Goal: Task Accomplishment & Management: Manage account settings

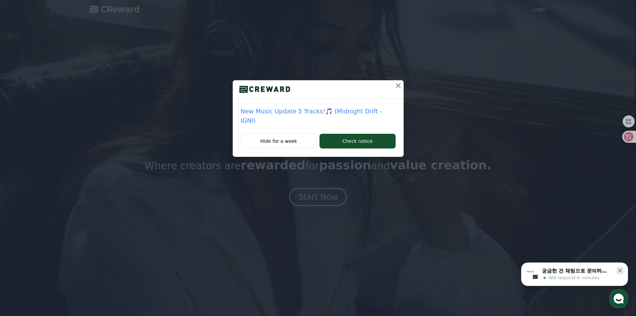
click at [505, 40] on div "New Music Update 5 Tracks!🎵 (Midnight Drift - IGNI) Hide for a week Check notice" at bounding box center [318, 83] width 636 height 167
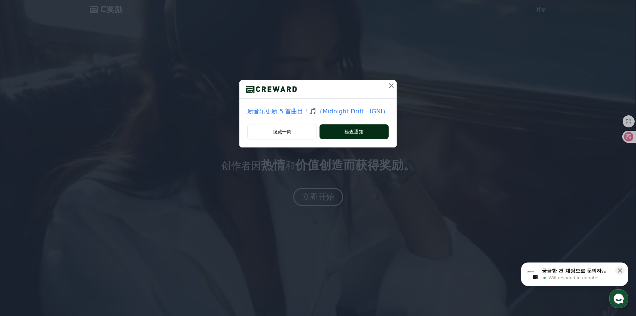
click at [371, 126] on button "检查通知" at bounding box center [354, 131] width 69 height 15
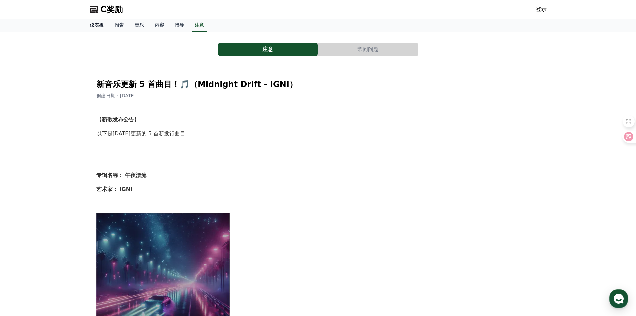
click at [101, 26] on font "仪表板" at bounding box center [97, 24] width 14 height 5
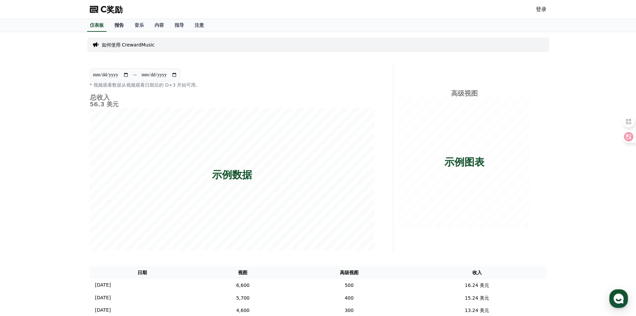
click at [125, 26] on link "报告" at bounding box center [119, 25] width 20 height 13
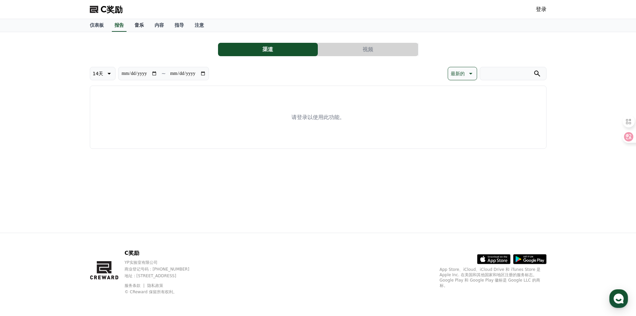
click at [141, 28] on link "音乐" at bounding box center [139, 25] width 20 height 13
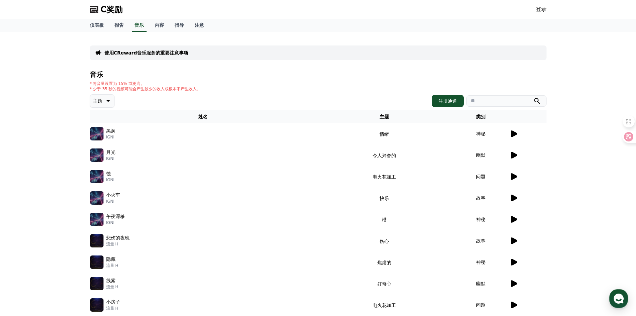
click at [510, 134] on icon at bounding box center [514, 134] width 8 height 8
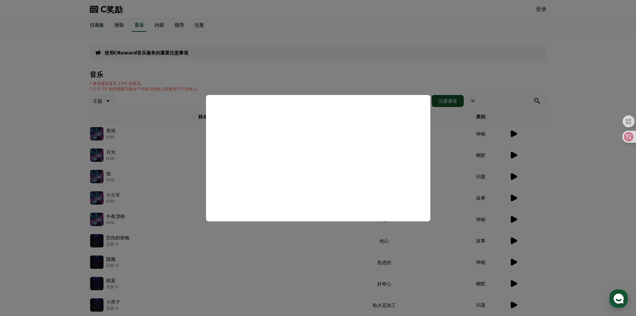
click at [499, 138] on button "close modal" at bounding box center [318, 158] width 636 height 316
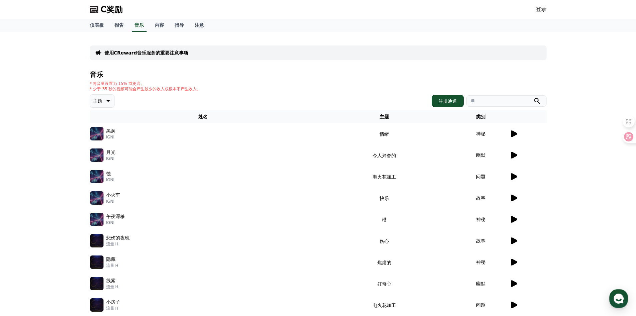
click at [465, 110] on th "类别" at bounding box center [481, 116] width 57 height 13
click at [451, 102] on font "注册通道" at bounding box center [448, 100] width 19 height 5
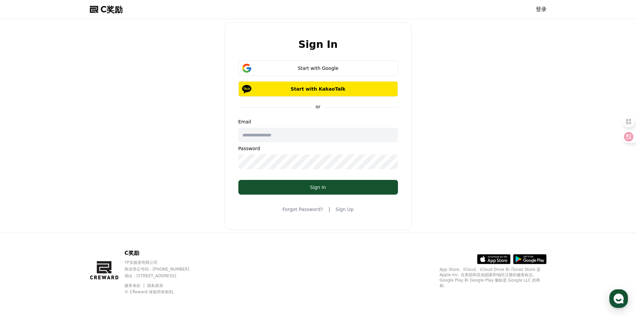
click at [282, 137] on input "text" at bounding box center [318, 135] width 160 height 15
click at [346, 210] on link "Sign Up" at bounding box center [345, 209] width 18 height 7
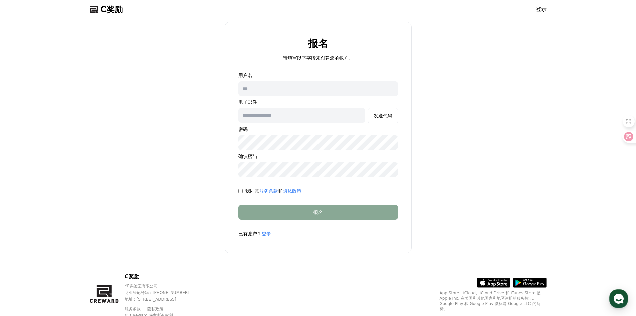
click at [309, 91] on input "text" at bounding box center [318, 88] width 160 height 15
type input "**"
click at [301, 122] on input "text" at bounding box center [301, 115] width 127 height 15
type input "**********"
click at [374, 111] on button "发送代码" at bounding box center [383, 115] width 30 height 15
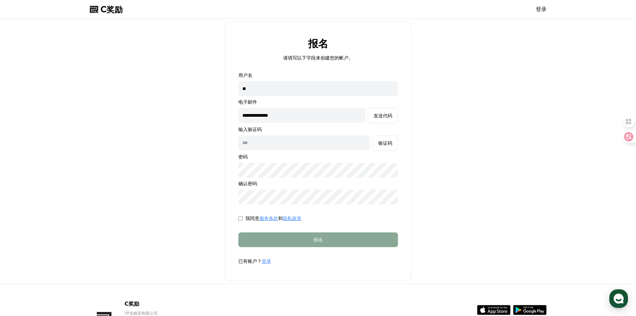
click at [323, 142] on input "text" at bounding box center [304, 142] width 132 height 15
type input "******"
click at [375, 230] on form "**********" at bounding box center [318, 168] width 181 height 192
click at [376, 142] on button "验证码" at bounding box center [385, 142] width 25 height 15
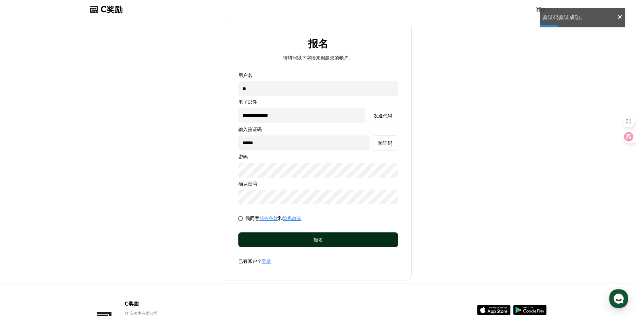
click at [327, 240] on div "报名" at bounding box center [318, 239] width 133 height 7
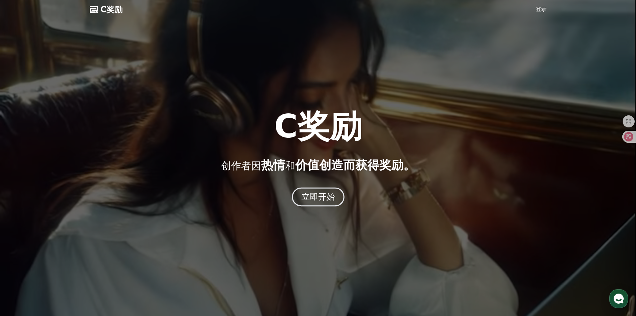
click at [308, 188] on button "立即开始" at bounding box center [318, 196] width 53 height 19
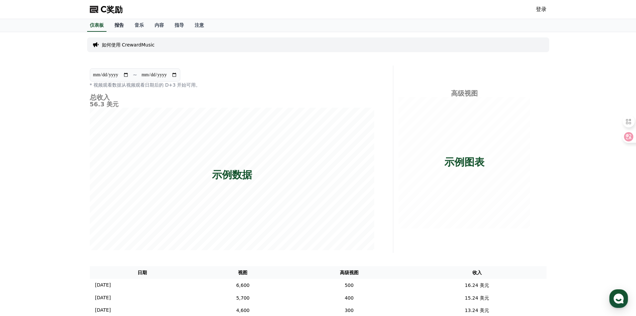
click at [121, 26] on font "报告" at bounding box center [119, 24] width 9 height 5
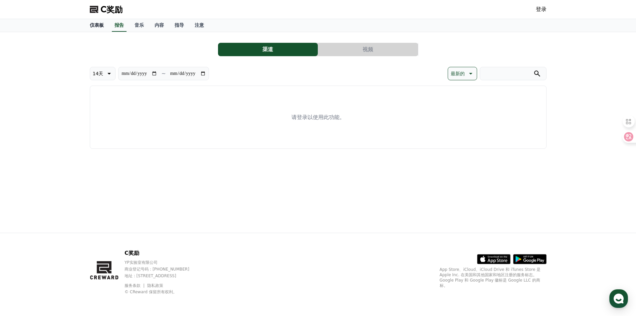
click at [102, 28] on font "仪表板" at bounding box center [97, 24] width 14 height 5
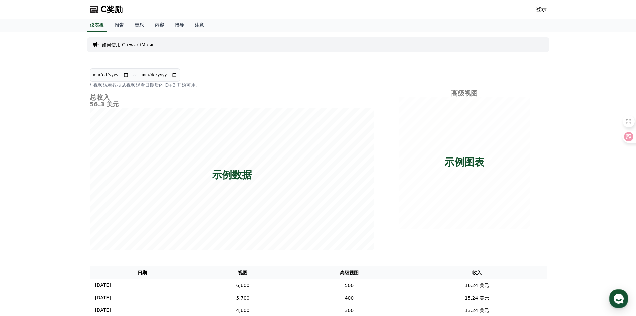
click at [130, 39] on div "如何使用 CrewardMusic" at bounding box center [318, 44] width 462 height 15
click at [124, 31] on link "报告" at bounding box center [119, 25] width 20 height 13
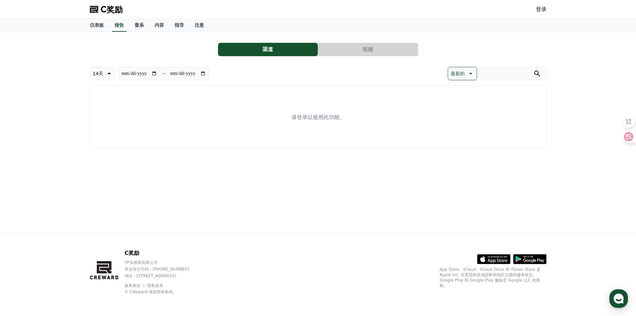
click at [136, 29] on link "音乐" at bounding box center [139, 25] width 20 height 13
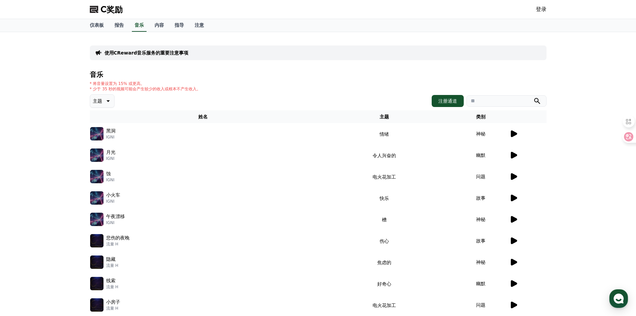
click at [616, 281] on div "使用CReward音乐服务的重要注意事项 音乐 * 将音量设置为 15% 或更高。 * 少于 35 秒的视频可能会产生较少的收入或根本不产生收入。 主题 注册…" at bounding box center [318, 193] width 636 height 323
click at [618, 297] on use "button" at bounding box center [619, 298] width 10 height 10
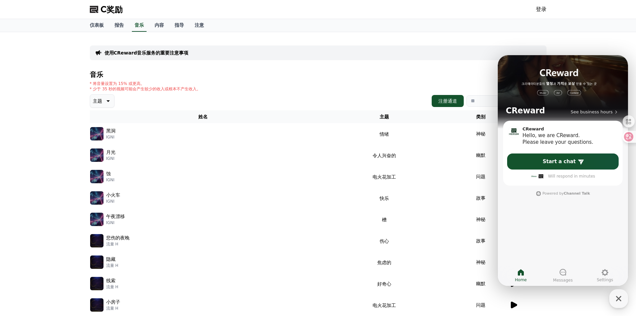
click at [565, 29] on div "仪表板 报告 音乐 内容 指导 注意" at bounding box center [318, 25] width 636 height 13
click at [155, 26] on font "内容" at bounding box center [159, 24] width 9 height 5
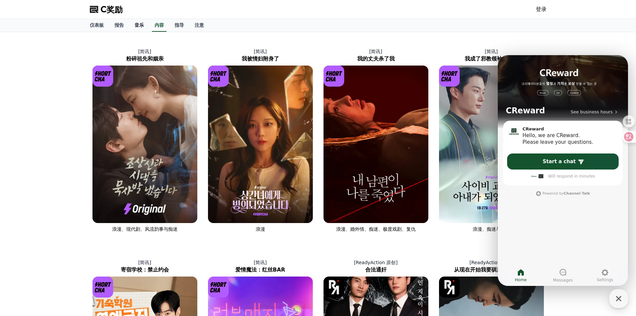
click at [134, 21] on link "音乐" at bounding box center [139, 25] width 20 height 13
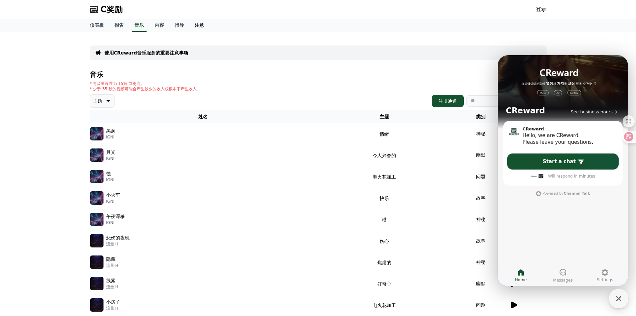
click at [191, 22] on link "注意" at bounding box center [199, 25] width 20 height 13
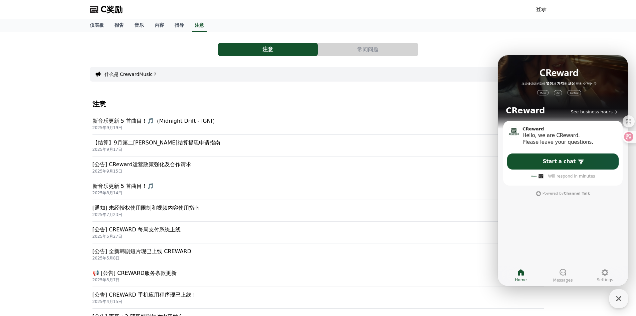
click at [180, 143] on font "【结算】9月第二[PERSON_NAME]结算提现申请指南" at bounding box center [157, 142] width 128 height 6
click at [558, 40] on div "注意 常问问题 什么是 CrewardMusic？ 注意 新音乐更新 5 首曲目！🎵（Midnight Drift - IGNI） 2025年9月19日 【结…" at bounding box center [318, 209] width 636 height 355
click at [389, 54] on button "常问问题" at bounding box center [368, 49] width 100 height 13
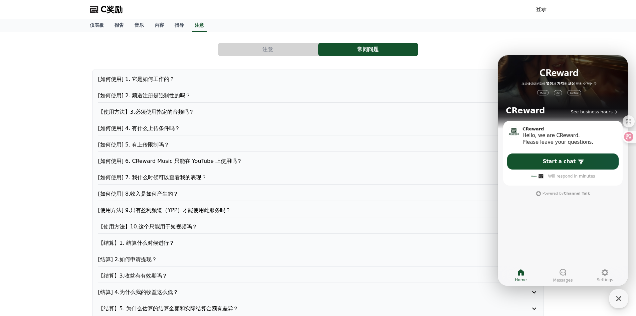
click at [275, 47] on button "注意" at bounding box center [268, 49] width 100 height 13
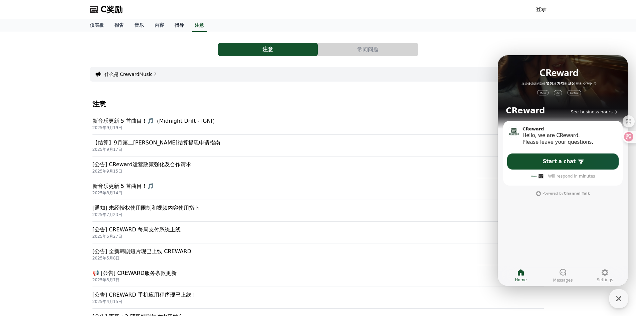
click at [176, 21] on link "指导" at bounding box center [179, 25] width 20 height 13
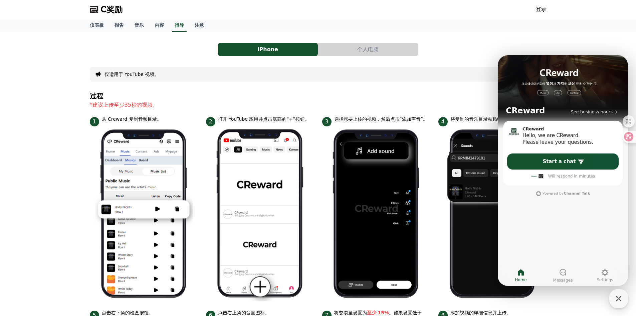
scroll to position [134, 0]
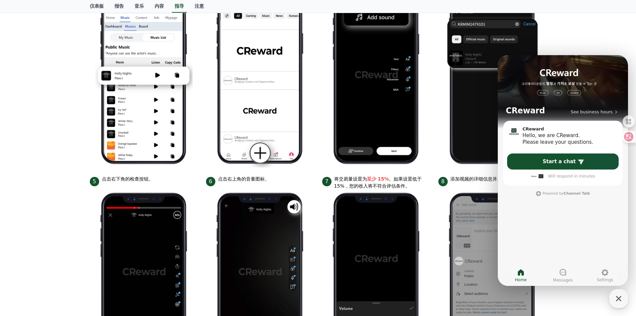
click at [515, 281] on link "Home" at bounding box center [521, 275] width 42 height 17
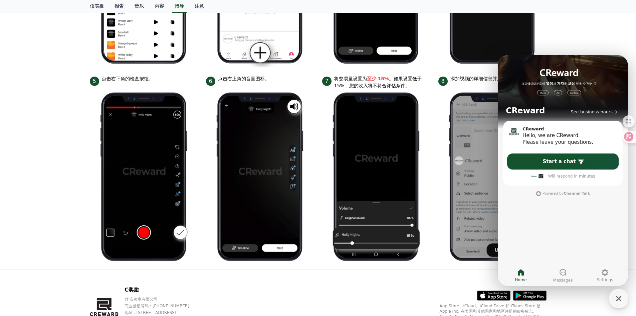
scroll to position [0, 0]
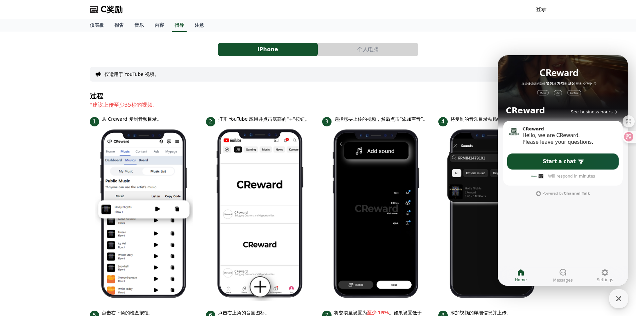
click at [349, 40] on div "iPhone 个人电脑 仅适用于 YouTube 视频。 过程 *建议上传至少35秒的视频。 1 从 Creward 复制音频目录。 2 打开 YouTube…" at bounding box center [318, 267] width 457 height 460
click at [349, 42] on div "iPhone 个人电脑 仅适用于 YouTube 视频。 过程 *建议上传至少35秒的视频。 1 从 Creward 复制音频目录。 2 打开 YouTube…" at bounding box center [318, 267] width 457 height 460
click at [349, 44] on button "个人电脑" at bounding box center [368, 49] width 100 height 13
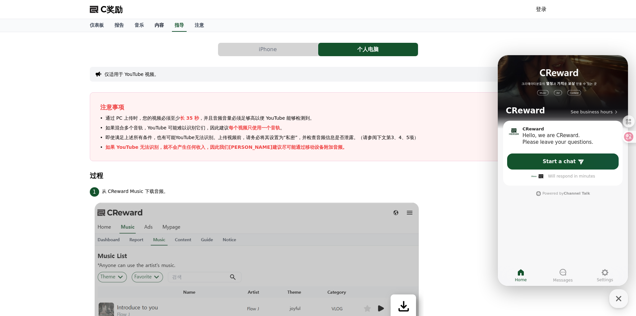
click at [162, 24] on font "内容" at bounding box center [159, 24] width 9 height 5
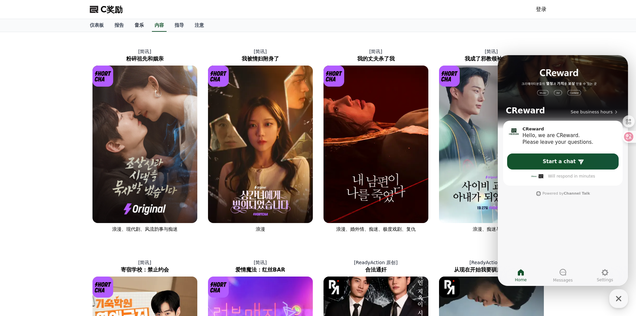
click at [139, 22] on font "音乐" at bounding box center [139, 24] width 9 height 5
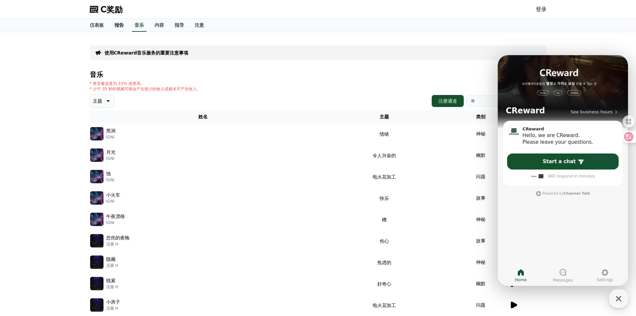
click at [119, 29] on link "报告" at bounding box center [119, 25] width 20 height 13
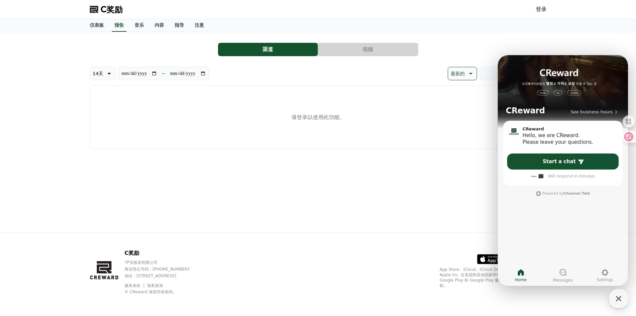
click at [384, 52] on button "视频" at bounding box center [368, 49] width 100 height 13
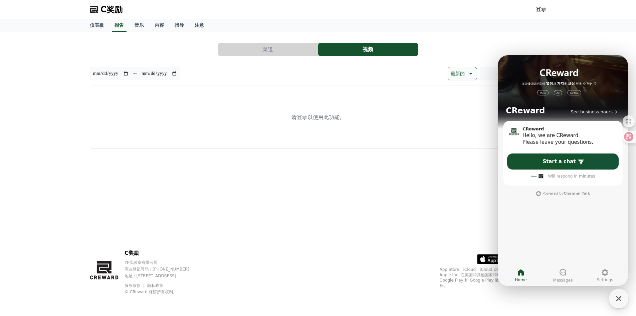
click at [305, 55] on button "渠道" at bounding box center [268, 49] width 100 height 13
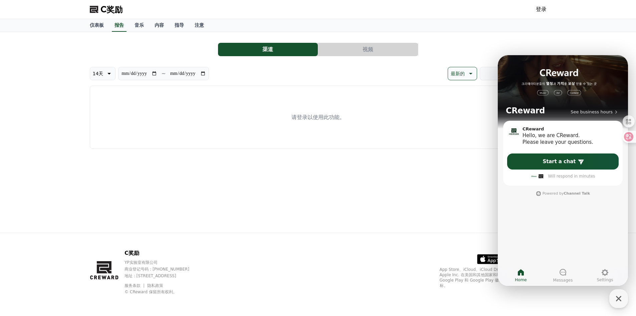
click at [345, 51] on button "视频" at bounding box center [368, 49] width 100 height 13
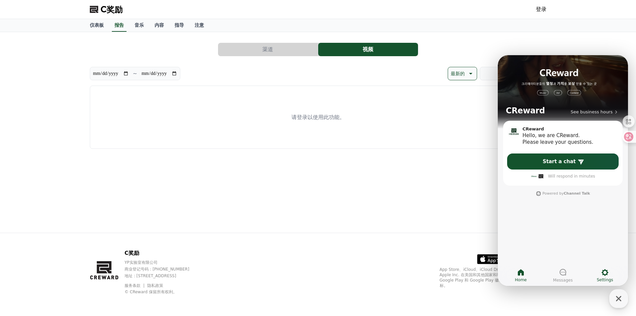
click at [603, 272] on icon at bounding box center [605, 272] width 7 height 7
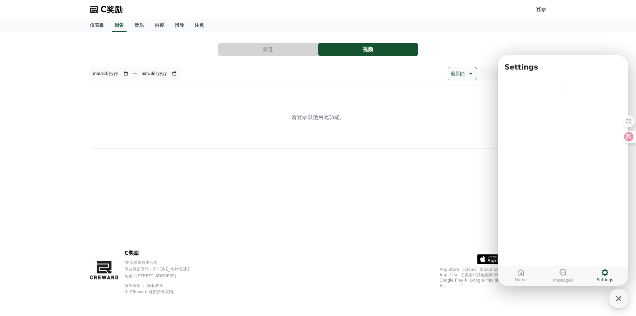
click at [555, 37] on div "**********" at bounding box center [318, 132] width 636 height 200
click at [512, 276] on link "Home" at bounding box center [521, 275] width 42 height 17
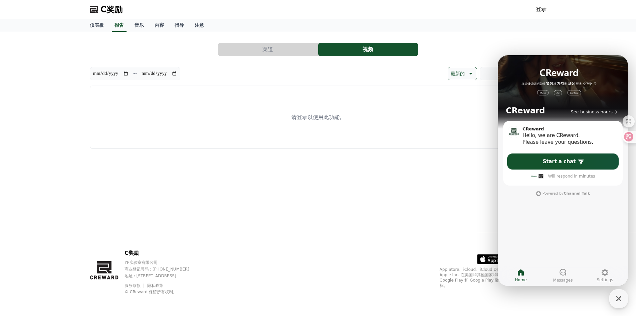
click at [474, 235] on div "C奖励 YP实验室有限公司 商业登记号码：655-81-03655 地址 : 京畿道金浦市阳村邑安国路495号3楼305-BI16室 服务条款 隐私政策 © …" at bounding box center [319, 274] width 468 height 83
click at [474, 233] on div "C奖励 YP实验室有限公司 商业登记号码：655-81-03655 地址 : 京畿道金浦市阳村邑安国路495号3楼305-BI16室 服务条款 隐私政策 © …" at bounding box center [319, 274] width 468 height 83
click at [541, 6] on link "登录" at bounding box center [541, 9] width 11 height 8
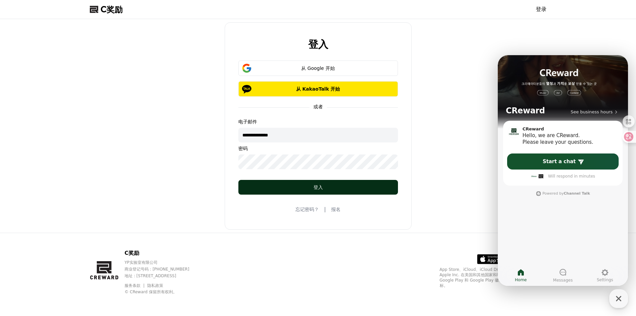
click at [294, 187] on div "登入" at bounding box center [318, 187] width 133 height 7
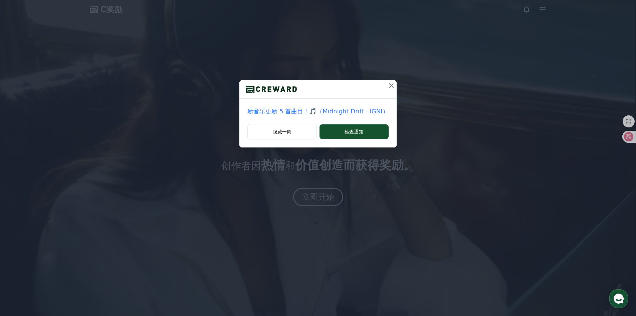
click at [310, 198] on div "新音乐更新 5 首曲目！🎵（Midnight Drift - IGNI） 隐藏一周 检查通知" at bounding box center [318, 158] width 636 height 316
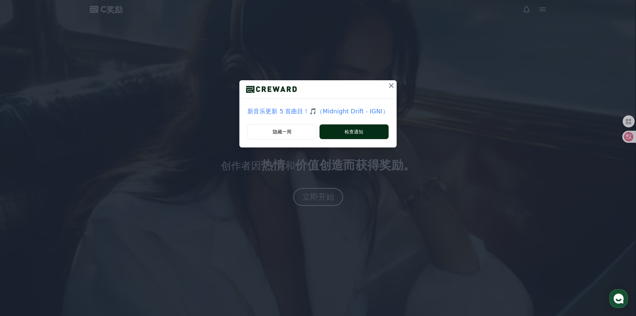
click at [347, 127] on button "检查通知" at bounding box center [354, 131] width 69 height 15
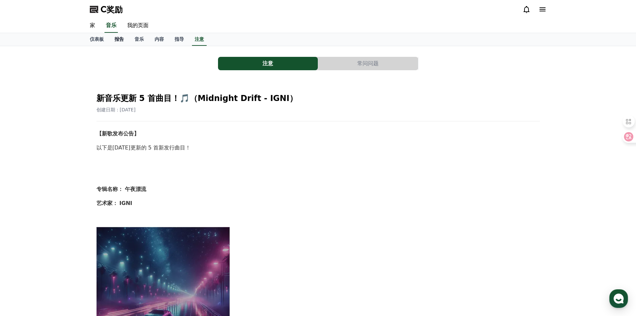
click at [126, 41] on link "报告" at bounding box center [119, 39] width 20 height 13
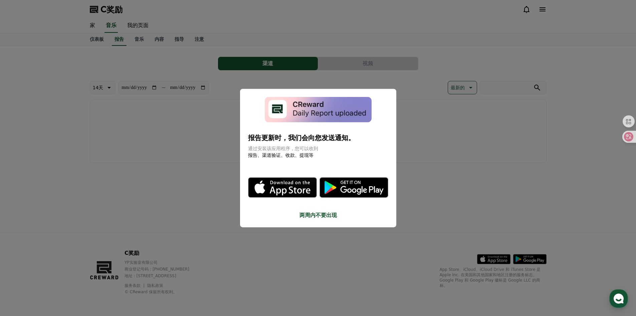
click at [311, 218] on button "两周内不要出现" at bounding box center [318, 215] width 140 height 8
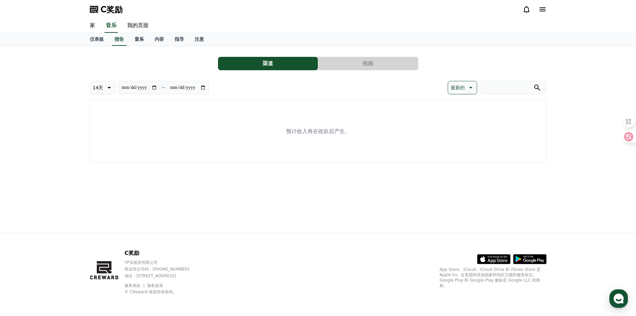
click at [147, 37] on link "音乐" at bounding box center [139, 39] width 20 height 13
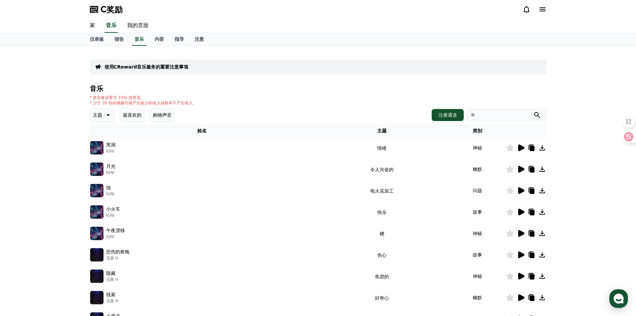
scroll to position [137, 0]
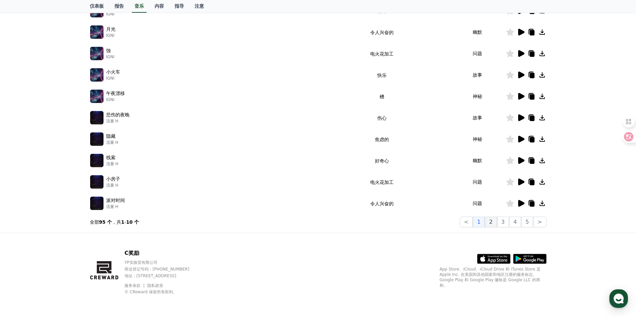
click at [492, 223] on font "2" at bounding box center [490, 221] width 3 height 6
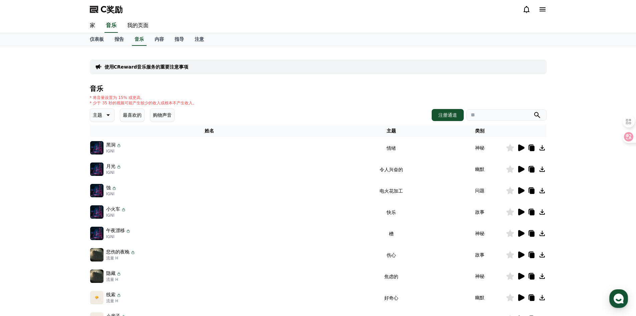
click at [132, 119] on button "最喜欢的" at bounding box center [132, 114] width 25 height 13
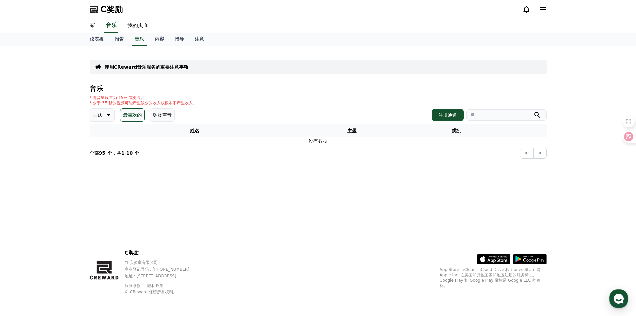
click at [113, 112] on button "主题" at bounding box center [102, 114] width 25 height 13
click at [96, 173] on font "快乐" at bounding box center [98, 172] width 9 height 5
click at [140, 111] on button "最喜欢的" at bounding box center [132, 114] width 25 height 13
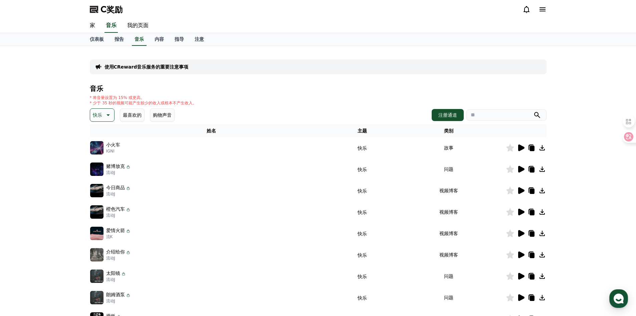
click at [174, 150] on div "小火车 IGNI" at bounding box center [211, 147] width 243 height 13
click at [519, 148] on icon at bounding box center [521, 147] width 6 height 7
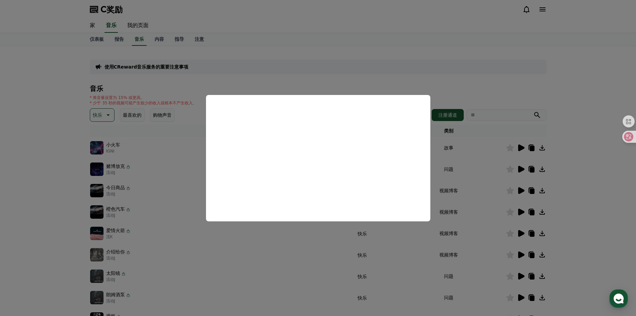
click at [548, 51] on button "close modal" at bounding box center [318, 158] width 636 height 316
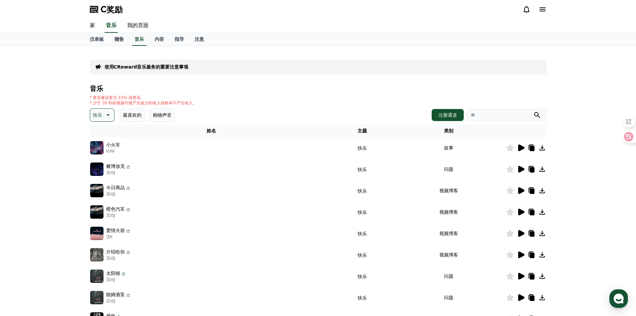
click at [112, 39] on link "报告" at bounding box center [119, 39] width 20 height 13
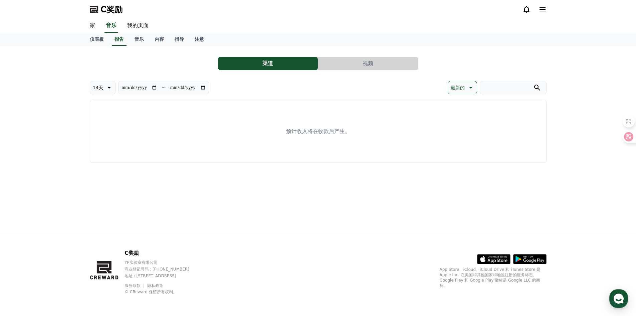
click at [424, 57] on div "渠道 视频" at bounding box center [318, 63] width 457 height 13
click at [400, 58] on button "视频" at bounding box center [368, 63] width 100 height 13
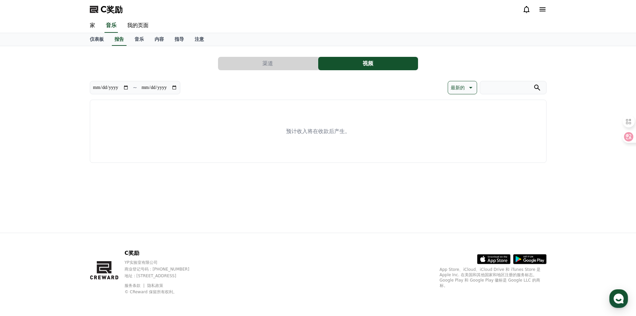
click at [296, 57] on button "渠道" at bounding box center [268, 63] width 100 height 13
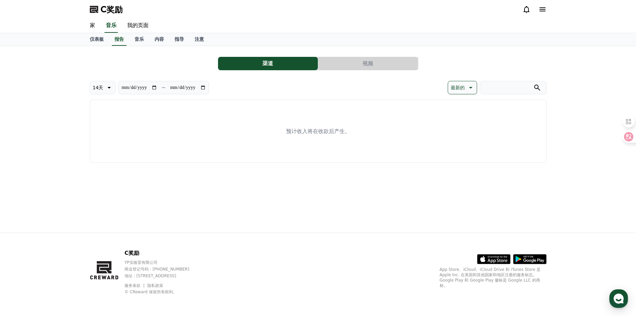
click at [98, 84] on p "14天" at bounding box center [98, 87] width 11 height 9
click at [101, 101] on button "最新的" at bounding box center [99, 104] width 19 height 15
type input "**********"
click at [112, 39] on link "报告" at bounding box center [119, 39] width 15 height 13
click at [108, 39] on link "仪表板" at bounding box center [97, 39] width 25 height 13
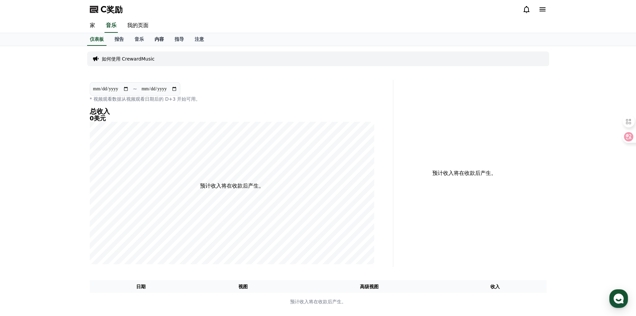
click at [153, 39] on link "内容" at bounding box center [159, 39] width 20 height 13
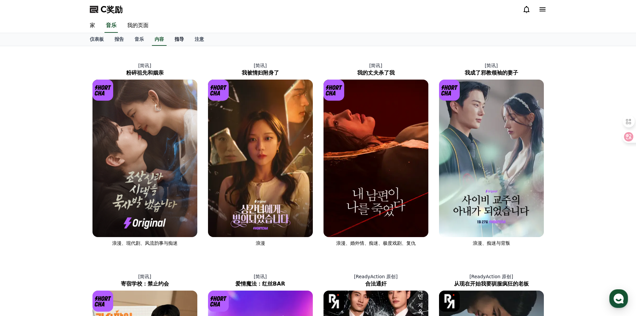
click at [177, 39] on font "指导" at bounding box center [179, 38] width 9 height 5
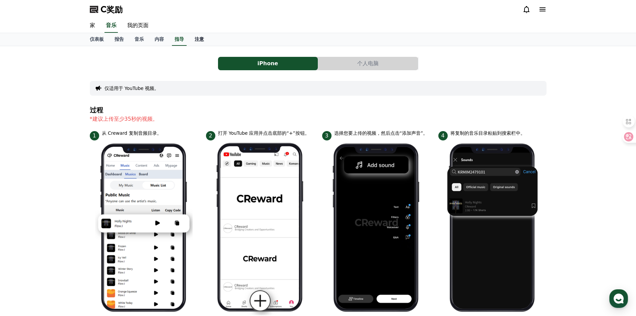
click at [197, 38] on font "注意" at bounding box center [199, 38] width 9 height 5
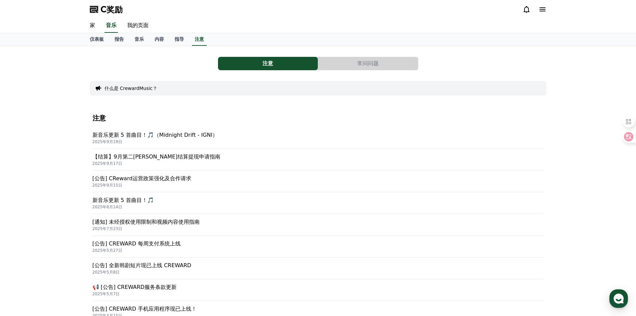
click at [396, 59] on button "常问问题" at bounding box center [368, 63] width 100 height 13
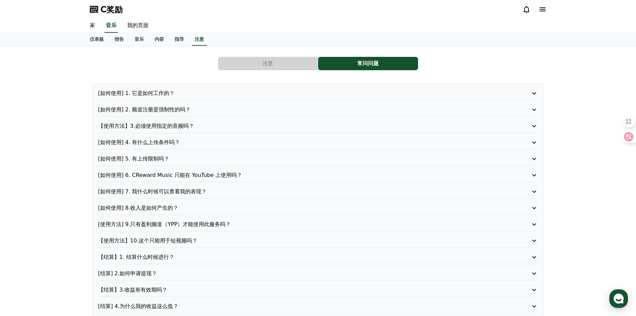
scroll to position [33, 0]
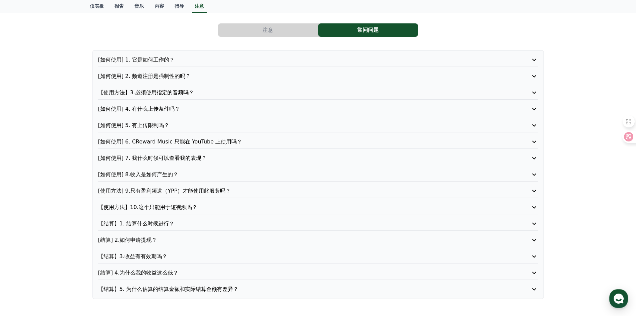
click at [164, 111] on font "[如何使用] 4. 有什么上传条件吗？" at bounding box center [139, 109] width 82 height 6
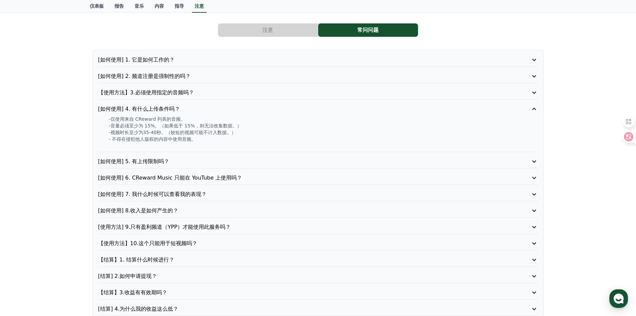
click at [191, 155] on div "[如何使用] 1. 它是如何工作的？ [如何使用] 2. 频道注册是强制性的吗？ 【使用方法】3.必须使用指定的音频吗？ [如何使用] 4. 有什么上传条件吗…" at bounding box center [319, 192] width 452 height 285
click at [190, 159] on p "[如何使用] 5. 有上传限制吗？" at bounding box center [300, 161] width 405 height 8
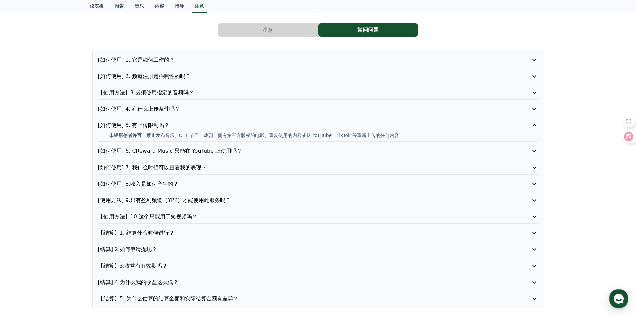
click at [192, 147] on p "[如何使用] 6. CReward Music 只能在 YouTube 上使用吗？" at bounding box center [300, 151] width 405 height 8
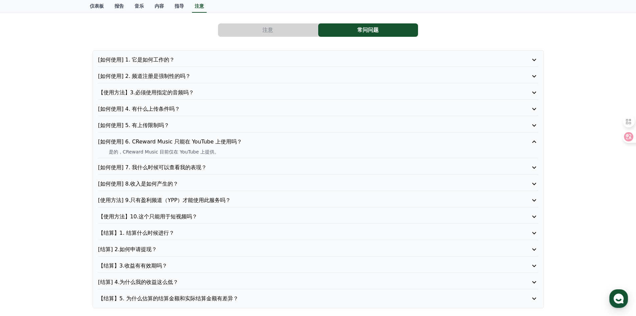
click at [188, 164] on p "[如何使用] 7. 我什么时候可以查看我的表现？" at bounding box center [300, 167] width 405 height 8
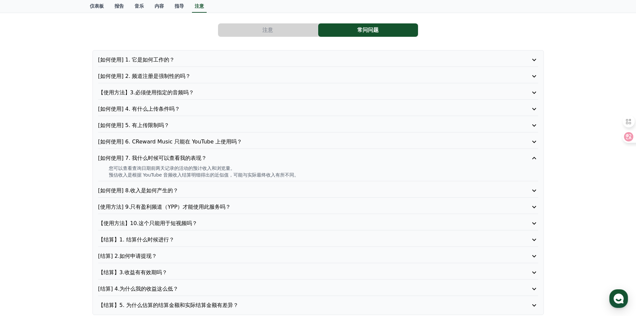
click at [188, 191] on p "[如何使用] 8.收入是如何产生的？" at bounding box center [300, 190] width 405 height 8
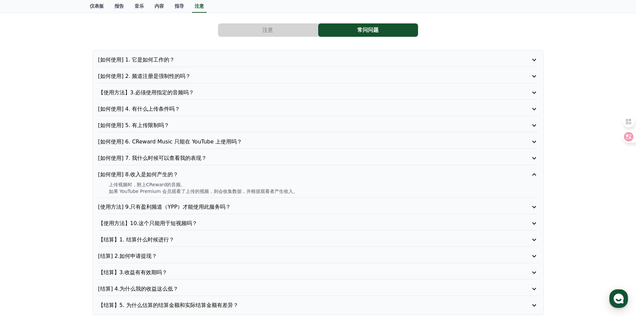
click at [185, 205] on font "[使用方法] 9.只有盈利频道（YPP）才能使用此服务吗？" at bounding box center [164, 206] width 133 height 6
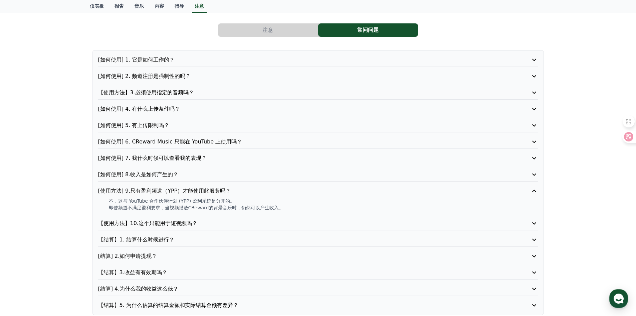
click at [185, 228] on div "【使用方法】10.这个只能用于短视频吗？" at bounding box center [318, 224] width 440 height 11
click at [188, 224] on font "【使用方法】10.这个只能用于短视频吗？" at bounding box center [147, 223] width 99 height 6
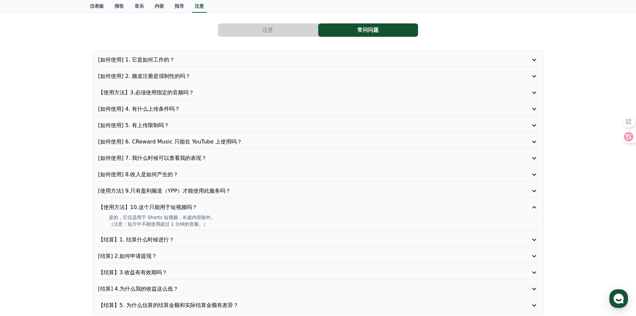
click at [175, 234] on div "[如何使用] 1. 它是如何工作的？ [如何使用] 2. 频道注册是强制性的吗？ 【使用方法】3.必须使用指定的音频吗？ [如何使用] 4. 有什么上传条件吗…" at bounding box center [319, 182] width 452 height 265
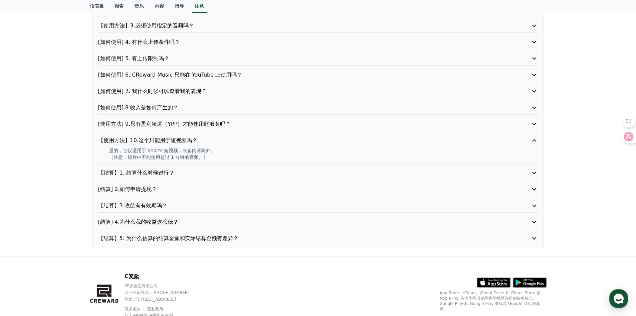
click at [166, 207] on font "【结算】3.收益有有效期吗？" at bounding box center [132, 205] width 69 height 6
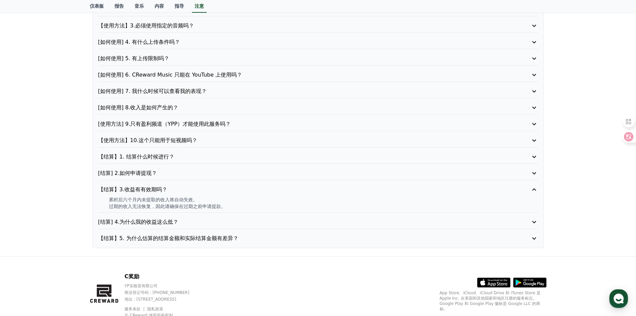
scroll to position [0, 0]
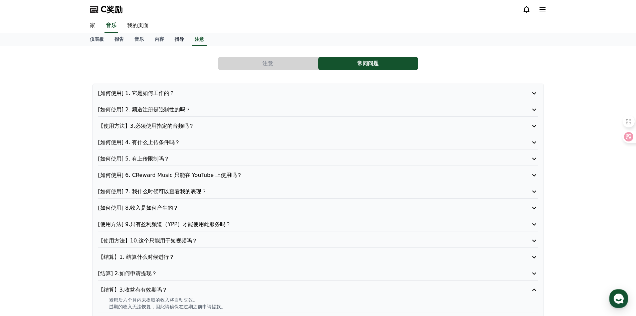
click at [186, 39] on link "指导" at bounding box center [179, 39] width 20 height 13
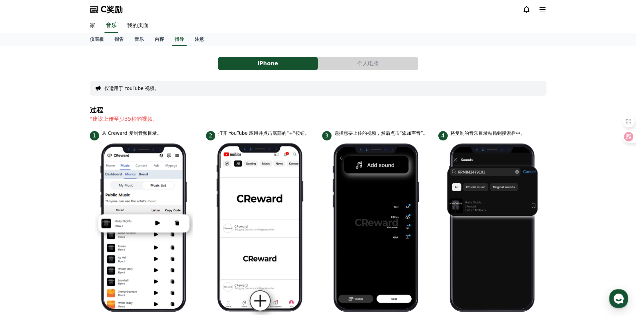
click at [159, 40] on font "内容" at bounding box center [159, 38] width 9 height 5
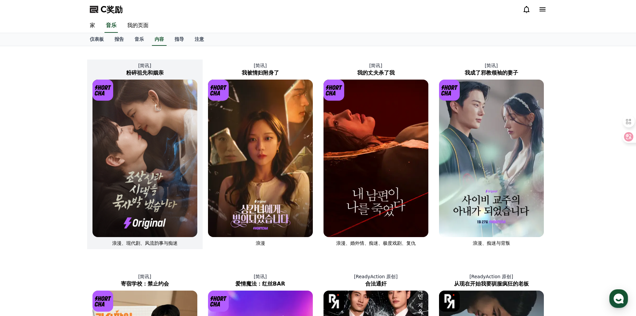
click at [139, 94] on img at bounding box center [145, 157] width 105 height 157
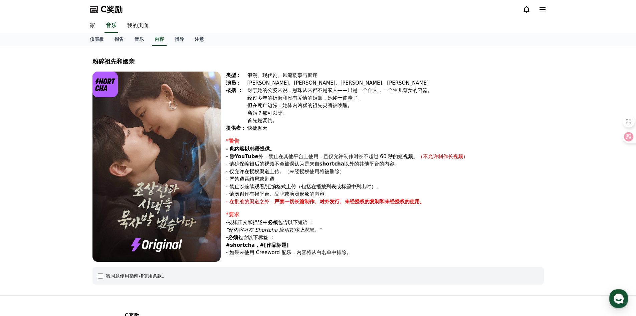
scroll to position [62, 0]
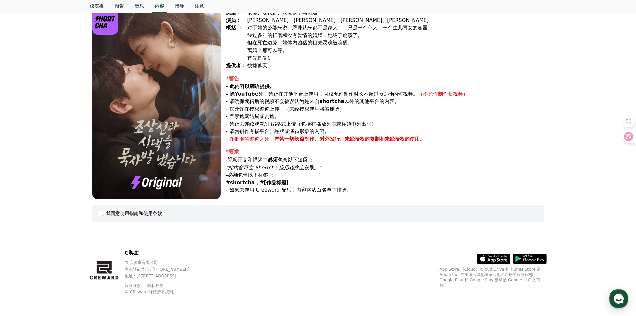
click at [105, 212] on div "我同意使用指南和使用条款。" at bounding box center [318, 213] width 441 height 7
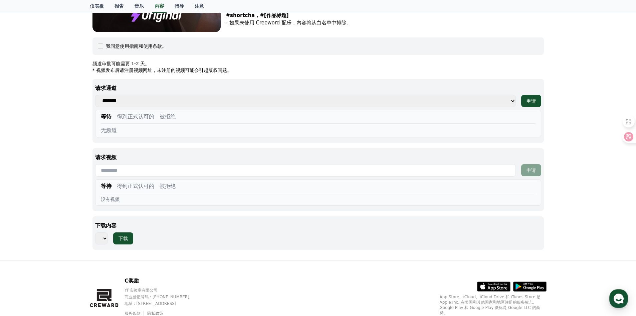
scroll to position [0, 0]
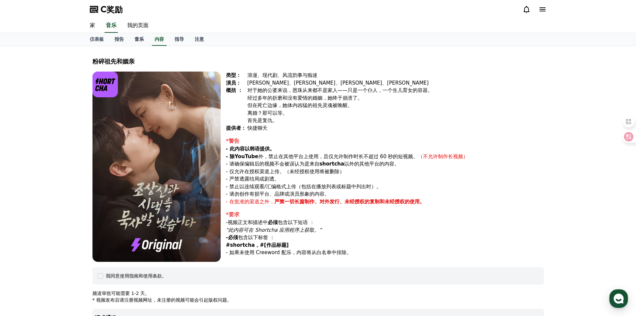
click at [134, 35] on link "音乐" at bounding box center [139, 39] width 20 height 13
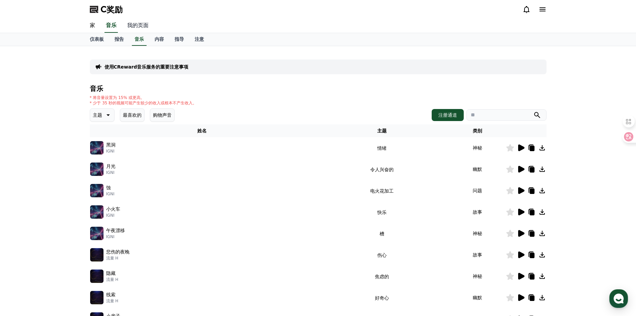
click at [143, 23] on font "我的页面" at bounding box center [137, 25] width 21 height 6
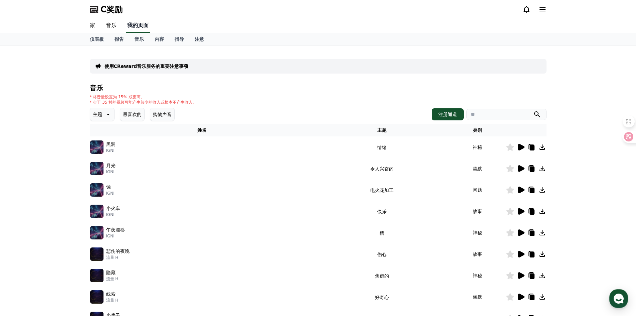
select select "**********"
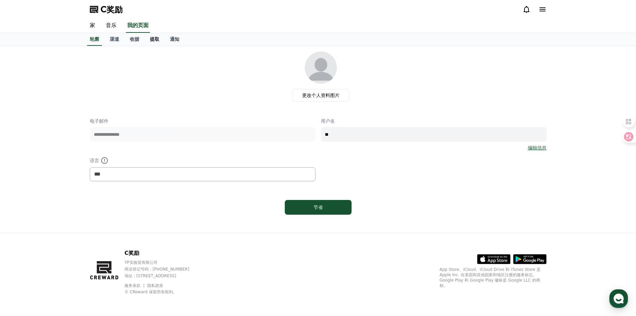
click at [159, 38] on font "提取" at bounding box center [154, 38] width 9 height 5
select select
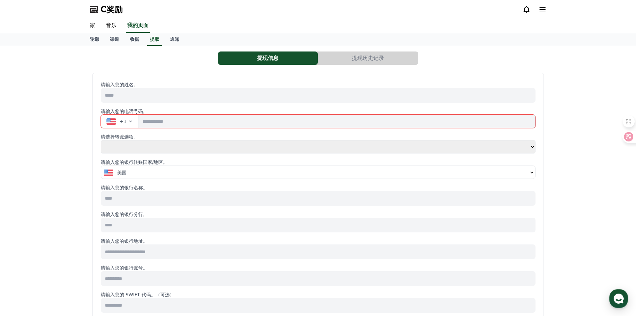
click at [127, 118] on button "+1" at bounding box center [120, 121] width 38 height 13
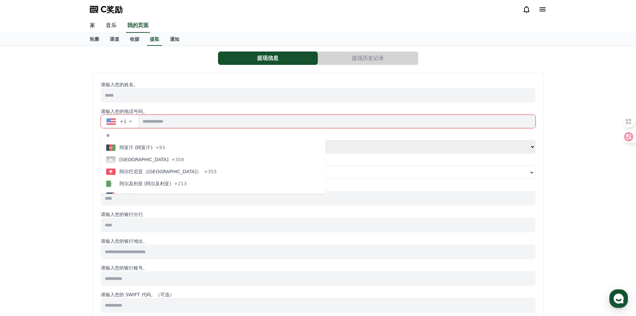
click at [127, 118] on button "+1" at bounding box center [120, 121] width 38 height 13
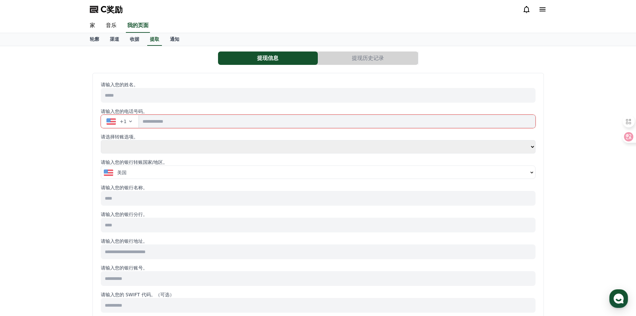
click at [141, 96] on input at bounding box center [318, 95] width 435 height 15
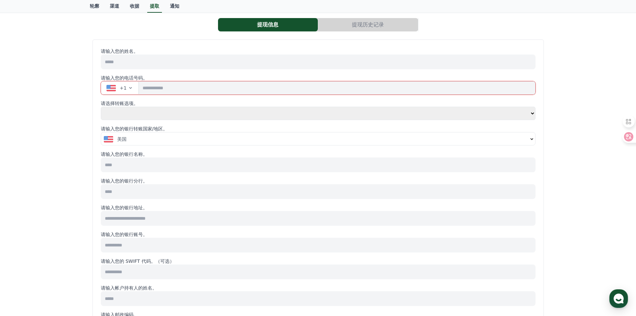
click at [119, 165] on input at bounding box center [318, 164] width 435 height 15
click at [291, 182] on p "请输入您的银行分行。" at bounding box center [318, 180] width 435 height 7
click at [283, 191] on input at bounding box center [318, 191] width 435 height 15
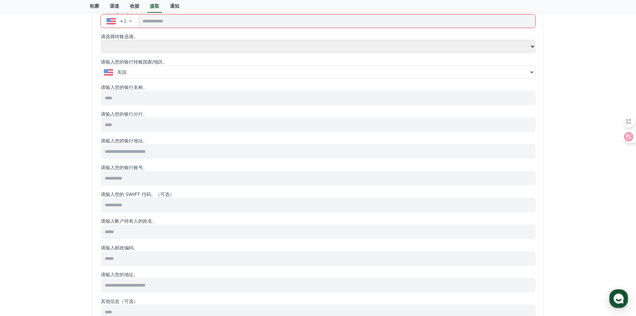
click at [280, 154] on input at bounding box center [318, 151] width 435 height 15
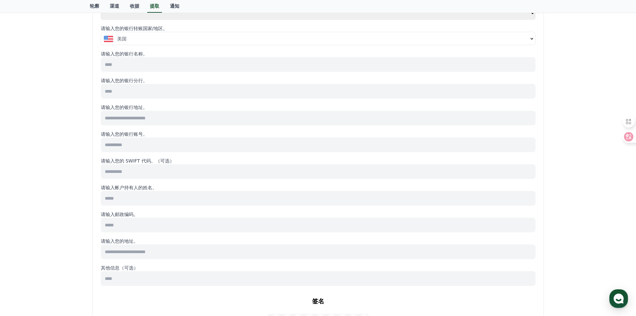
scroll to position [67, 0]
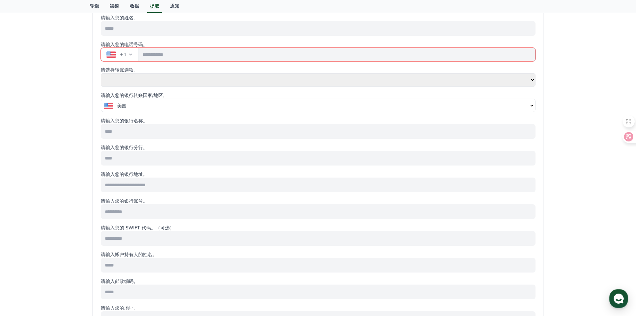
click at [169, 112] on button "美国" at bounding box center [318, 105] width 434 height 13
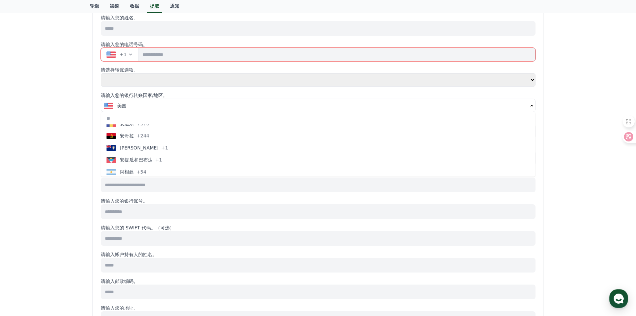
scroll to position [267, 0]
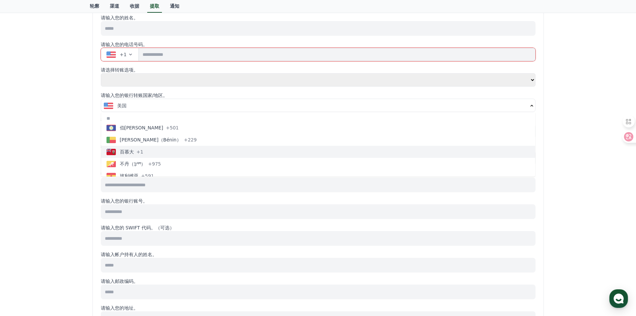
click at [181, 149] on button "百慕大 +1" at bounding box center [318, 152] width 434 height 12
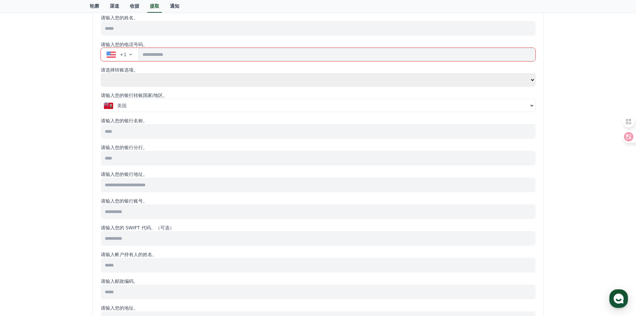
scroll to position [0, 0]
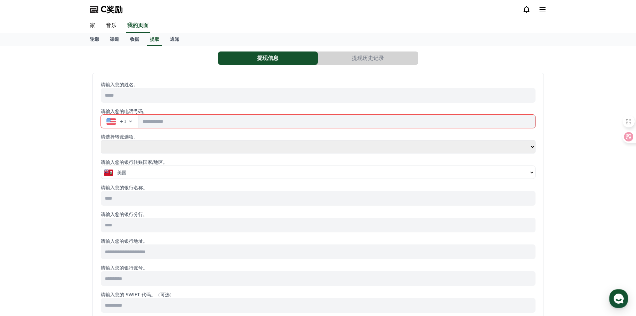
click at [143, 172] on div "美国" at bounding box center [316, 172] width 424 height 7
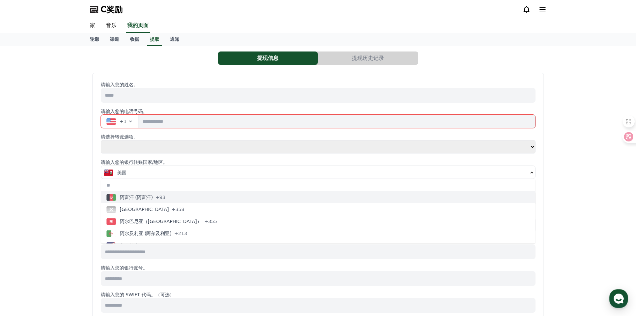
click at [128, 200] on font "阿富汗 (阿富汗)" at bounding box center [136, 196] width 33 height 5
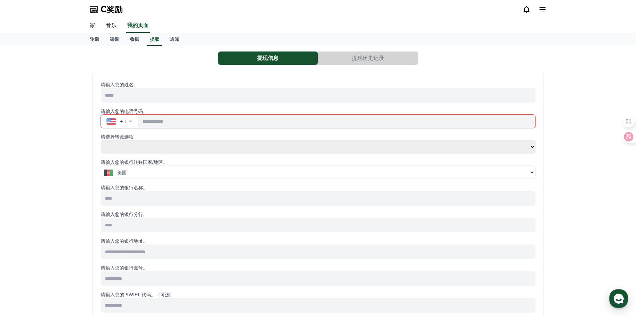
click at [193, 166] on button "美国" at bounding box center [318, 172] width 434 height 13
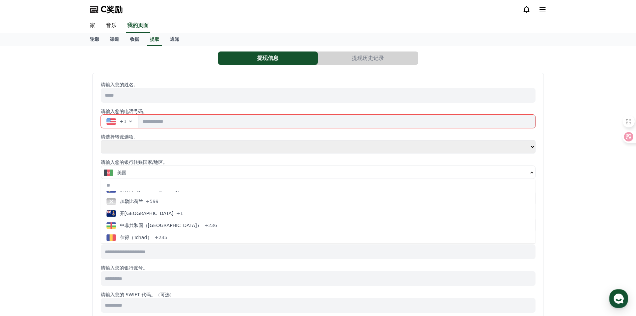
scroll to position [510, 0]
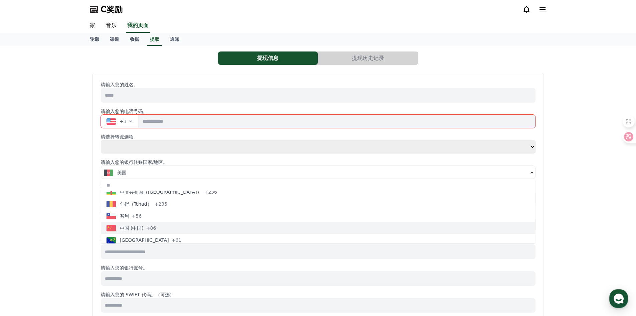
click at [225, 228] on button "中国 (中国) +86" at bounding box center [318, 228] width 434 height 12
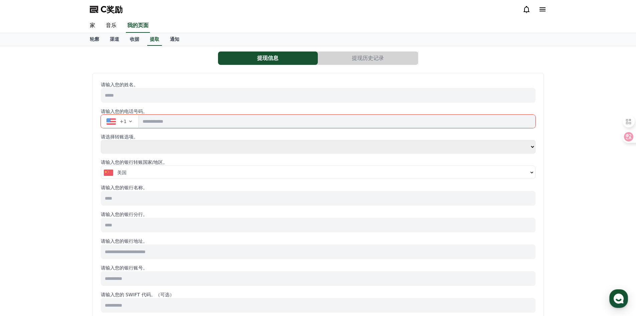
click at [129, 174] on div "美国" at bounding box center [316, 172] width 424 height 7
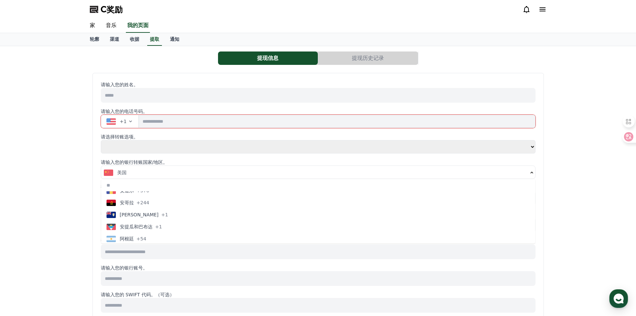
scroll to position [134, 0]
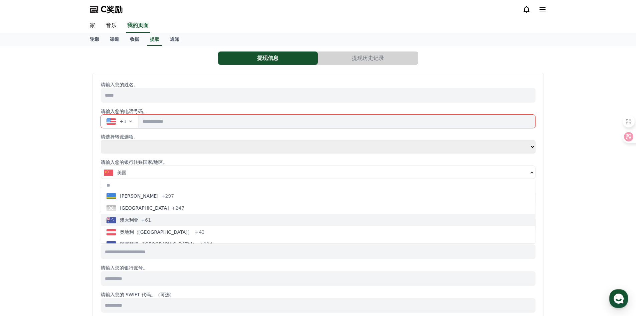
click at [160, 216] on button "澳大利亚 +61" at bounding box center [318, 220] width 434 height 12
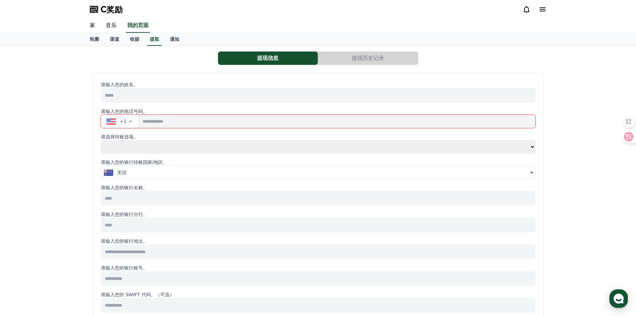
click at [201, 176] on button "美国" at bounding box center [318, 172] width 434 height 13
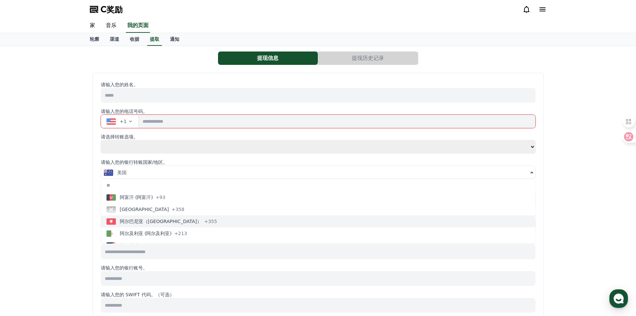
click at [191, 220] on button "阿尔巴尼亚（[GEOGRAPHIC_DATA]） +355" at bounding box center [318, 221] width 434 height 12
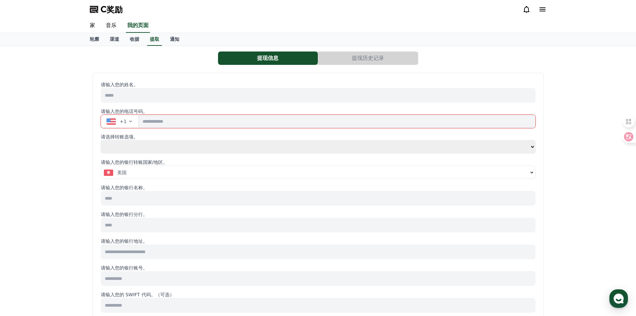
click at [223, 175] on div "美国" at bounding box center [316, 172] width 424 height 7
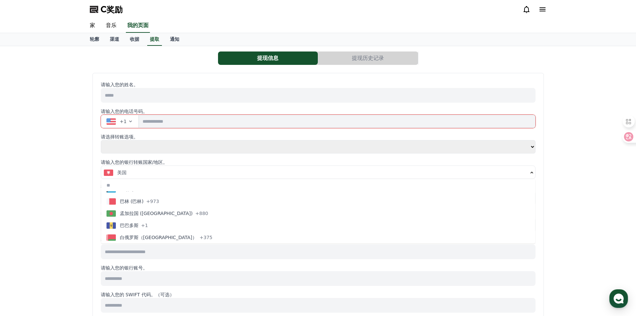
scroll to position [234, 0]
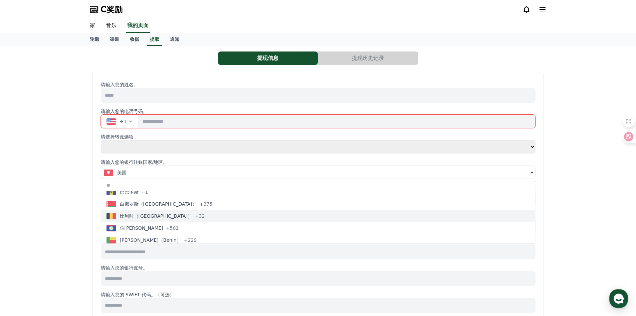
click at [223, 212] on button "比利时（[GEOGRAPHIC_DATA]） +32" at bounding box center [318, 216] width 434 height 12
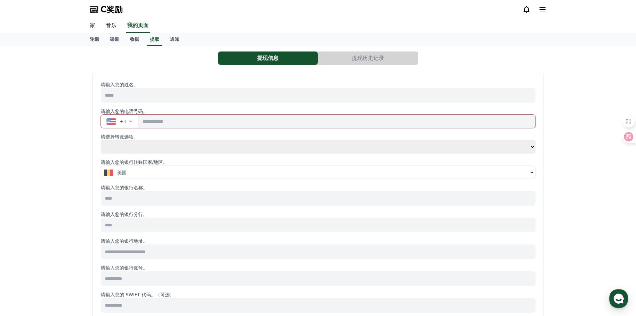
click at [211, 201] on input at bounding box center [318, 198] width 435 height 15
click at [181, 173] on div "美国" at bounding box center [316, 172] width 424 height 7
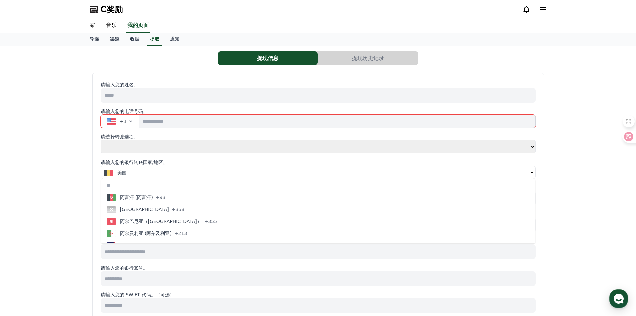
click at [197, 189] on input "text" at bounding box center [318, 185] width 434 height 12
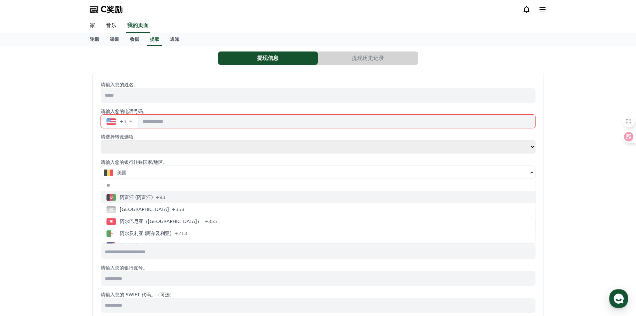
click at [188, 197] on button "阿富汗 (阿富汗) +93" at bounding box center [318, 197] width 434 height 12
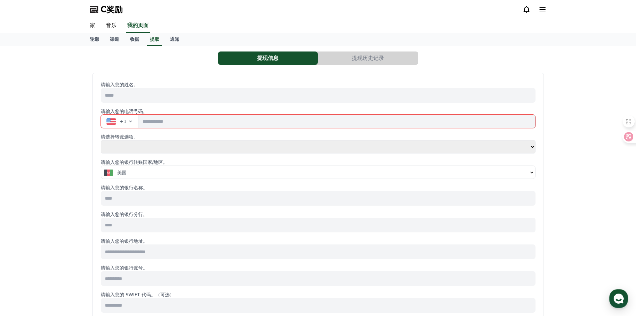
click at [126, 116] on button "+1" at bounding box center [120, 121] width 38 height 13
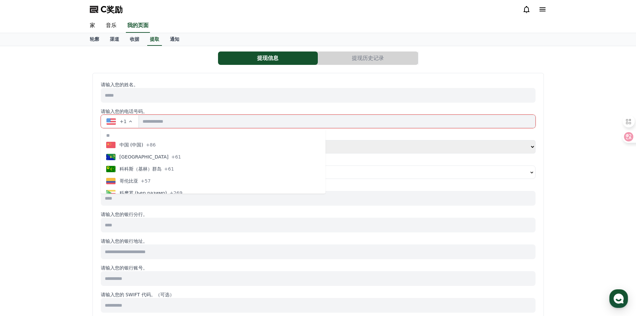
scroll to position [510, 0]
click at [148, 179] on font "+86" at bounding box center [151, 177] width 10 height 5
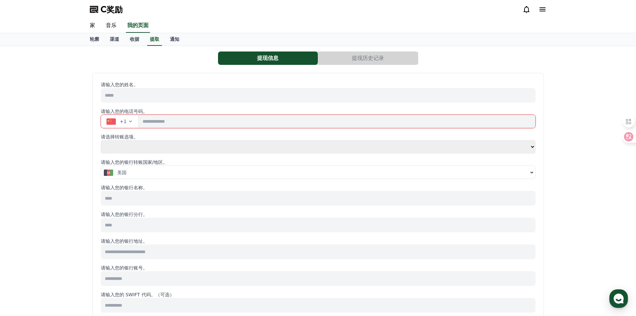
click at [152, 174] on div "美国" at bounding box center [316, 172] width 424 height 7
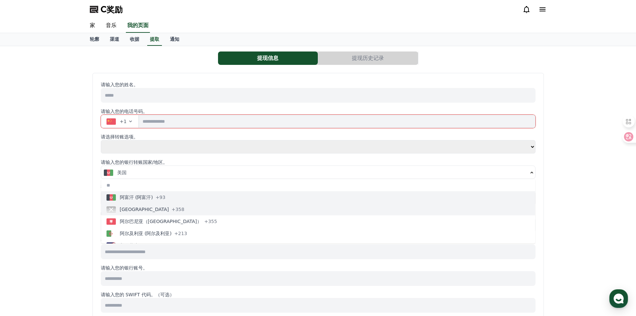
click at [141, 211] on div "[GEOGRAPHIC_DATA] +358" at bounding box center [146, 209] width 78 height 7
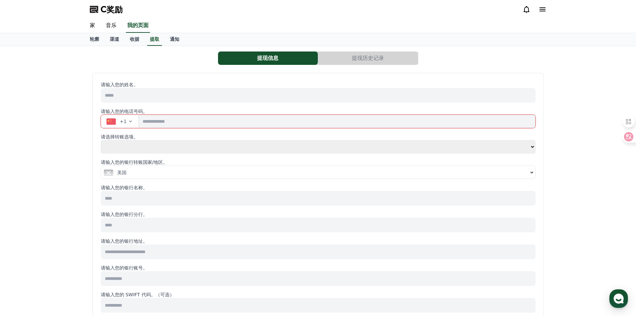
click at [149, 175] on div "美国" at bounding box center [316, 172] width 424 height 7
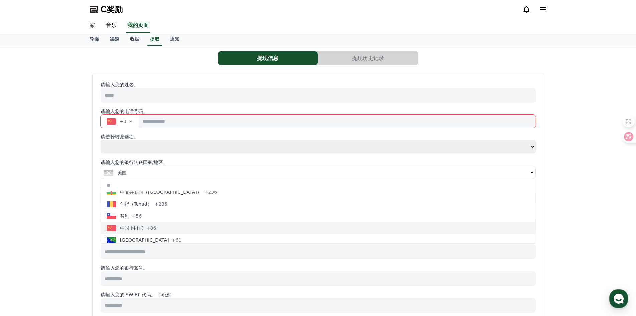
click at [172, 226] on button "中国 (中国) +86" at bounding box center [318, 228] width 434 height 12
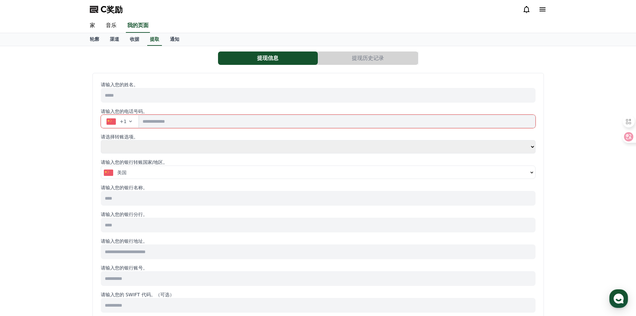
click at [176, 170] on div "美国" at bounding box center [316, 172] width 424 height 7
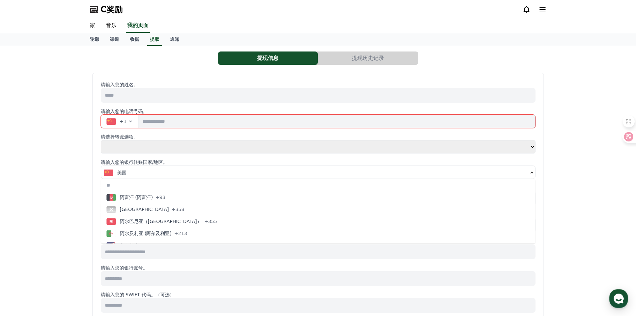
click at [176, 170] on div "美国" at bounding box center [316, 172] width 424 height 7
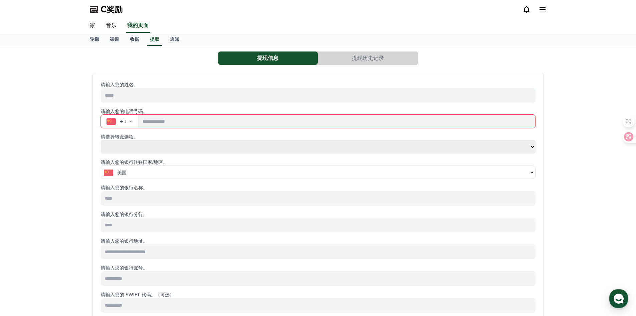
click at [134, 200] on input at bounding box center [318, 198] width 435 height 15
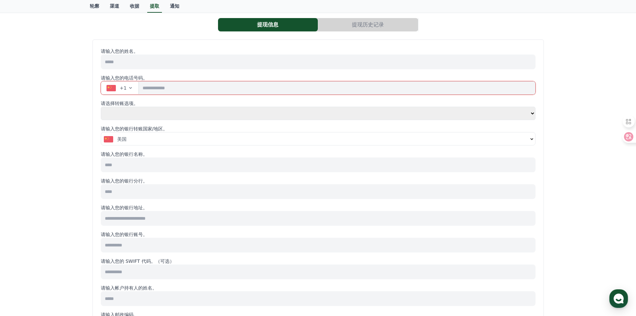
click at [162, 195] on input at bounding box center [318, 191] width 435 height 15
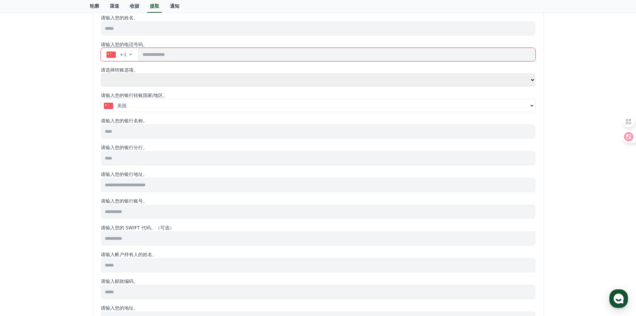
click at [178, 190] on input at bounding box center [318, 184] width 435 height 15
click at [166, 215] on input at bounding box center [318, 211] width 435 height 15
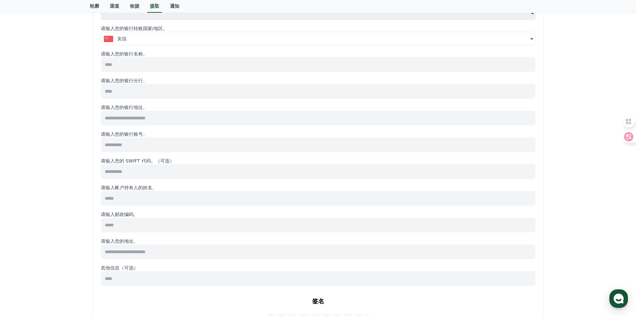
click at [211, 174] on input at bounding box center [318, 171] width 435 height 15
click at [203, 194] on input at bounding box center [318, 198] width 435 height 15
click at [167, 221] on input at bounding box center [318, 224] width 435 height 15
click at [164, 248] on input at bounding box center [318, 251] width 435 height 15
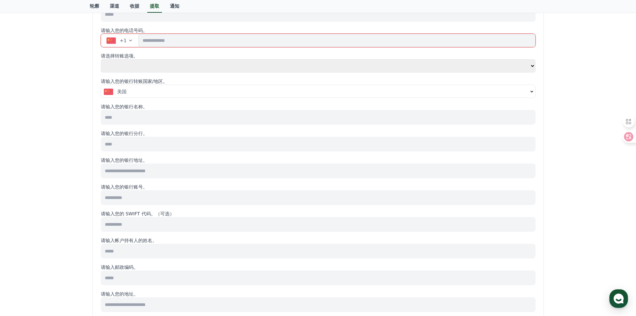
scroll to position [0, 0]
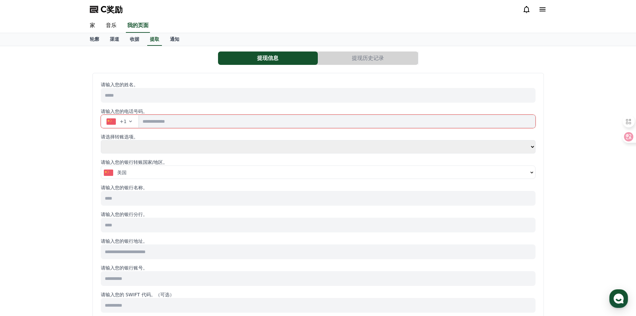
click at [390, 65] on div "提现信息 提现历史记录 请输入您的姓名。 请输入您的电话号码。 +1 请选择转账选项。 **** ** 请输入您的银行转账国家/地区。 美国 请输入您的银行名…" at bounding box center [318, 313] width 462 height 529
click at [176, 42] on link "通知" at bounding box center [175, 39] width 20 height 13
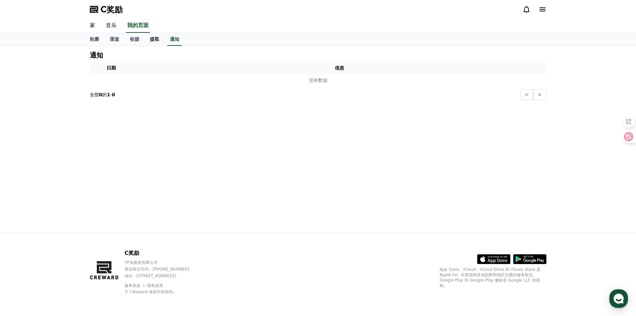
click at [156, 39] on font "提取" at bounding box center [154, 38] width 9 height 5
select select
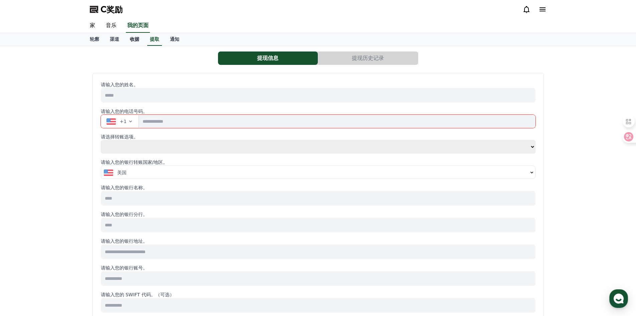
click at [134, 38] on font "收据" at bounding box center [134, 38] width 9 height 5
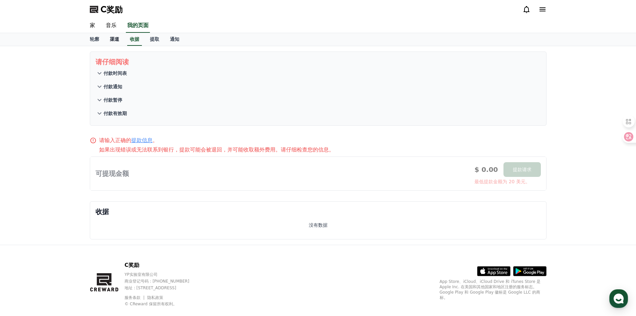
click at [119, 38] on font "渠道" at bounding box center [114, 38] width 9 height 5
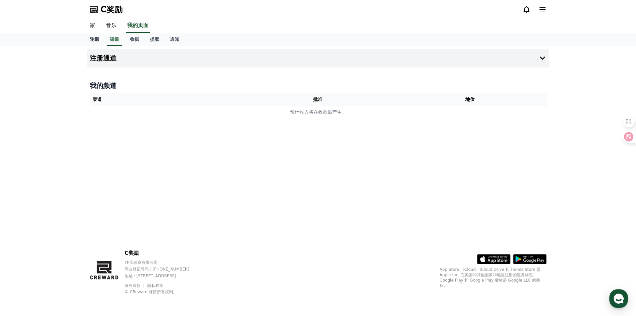
click at [96, 41] on font "轮廓" at bounding box center [94, 38] width 9 height 5
select select "**********"
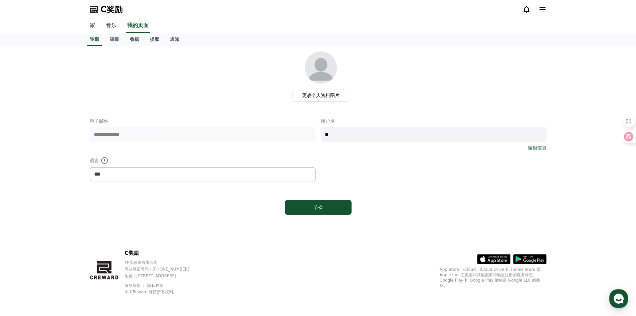
click at [113, 23] on font "音乐" at bounding box center [111, 25] width 11 height 6
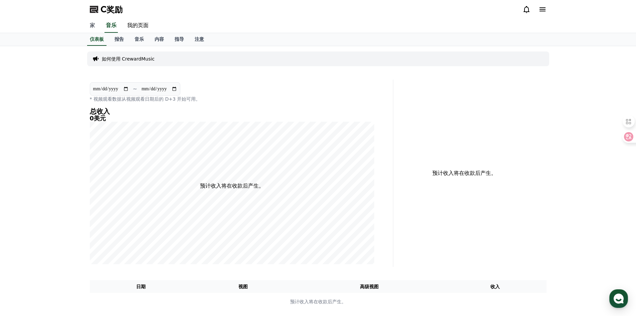
click at [96, 26] on link "家" at bounding box center [93, 26] width 16 height 14
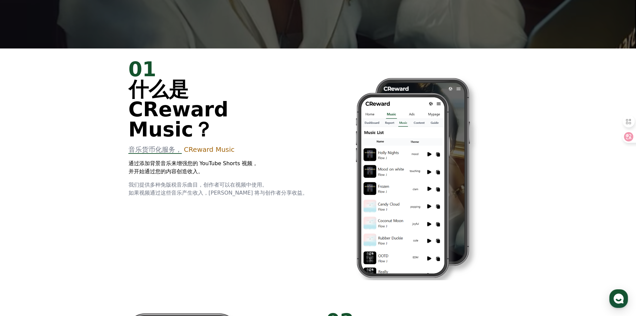
scroll to position [134, 0]
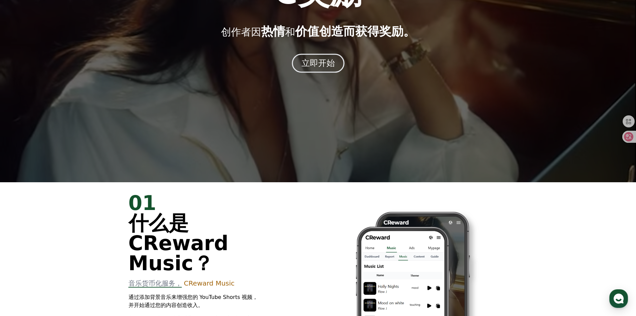
click at [325, 66] on font "立即开始" at bounding box center [318, 63] width 34 height 10
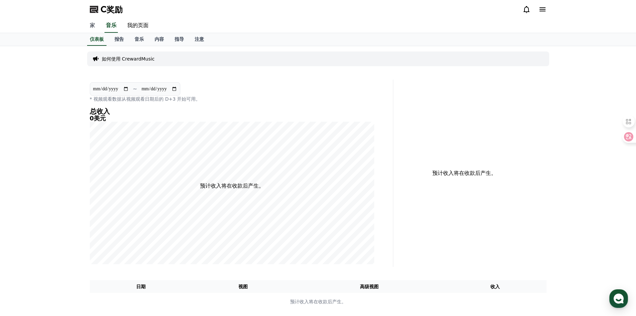
click at [97, 25] on link "家" at bounding box center [93, 26] width 16 height 14
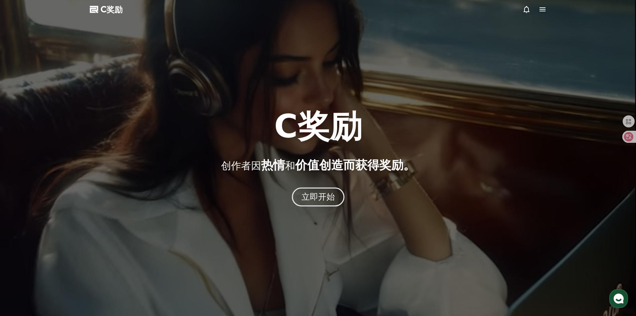
click at [334, 206] on button "立即开始" at bounding box center [318, 196] width 53 height 19
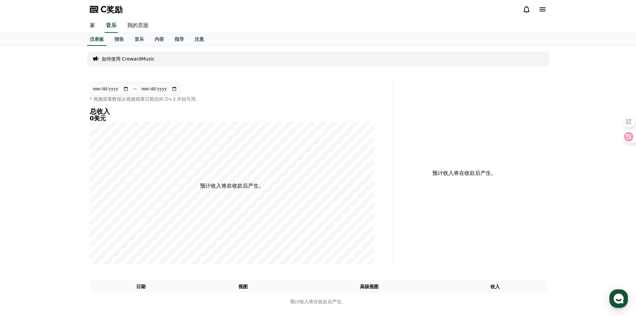
click at [142, 23] on font "我的页面" at bounding box center [137, 25] width 21 height 6
select select "**********"
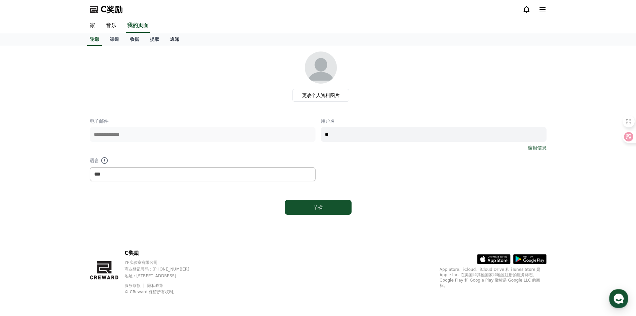
click at [175, 37] on font "通知" at bounding box center [174, 38] width 9 height 5
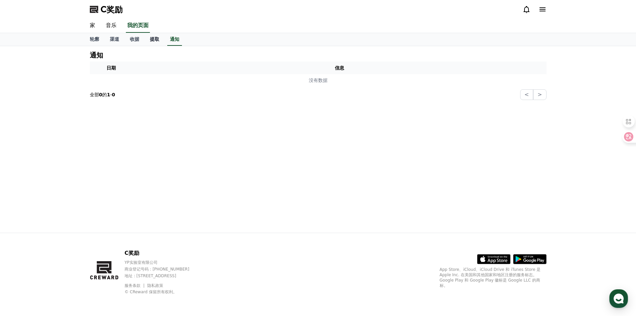
click at [156, 40] on font "提取" at bounding box center [154, 38] width 9 height 5
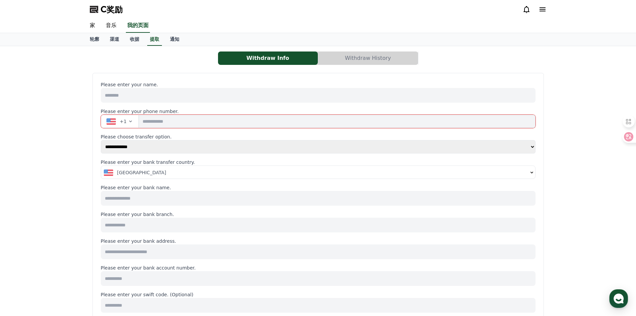
select select
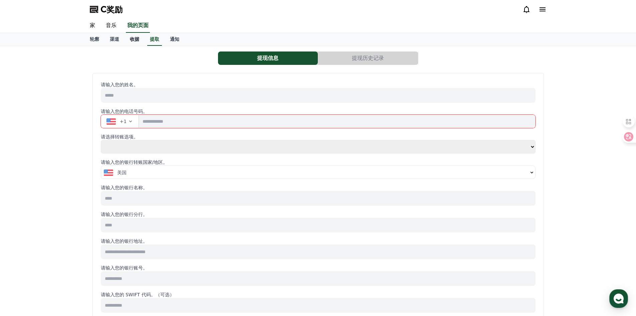
click at [132, 40] on font "收据" at bounding box center [134, 38] width 9 height 5
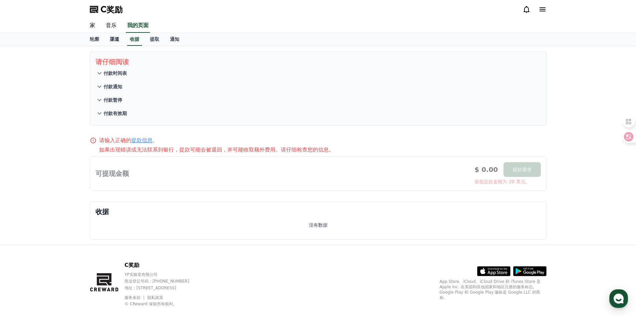
click at [114, 37] on font "渠道" at bounding box center [114, 38] width 9 height 5
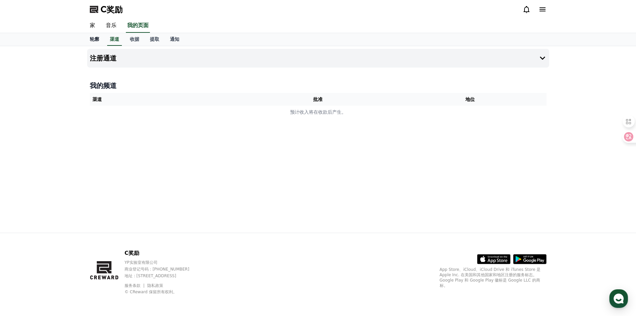
click at [98, 37] on font "轮廓" at bounding box center [94, 38] width 9 height 5
select select "**********"
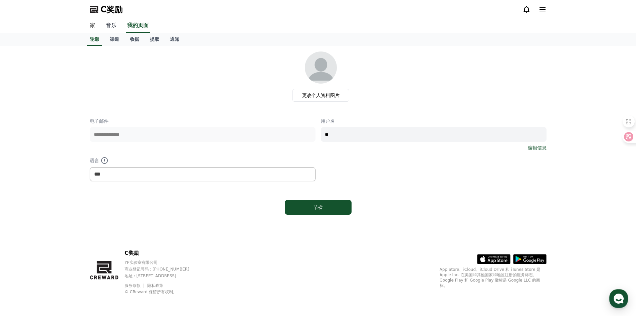
click at [107, 23] on font "音乐" at bounding box center [111, 25] width 11 height 6
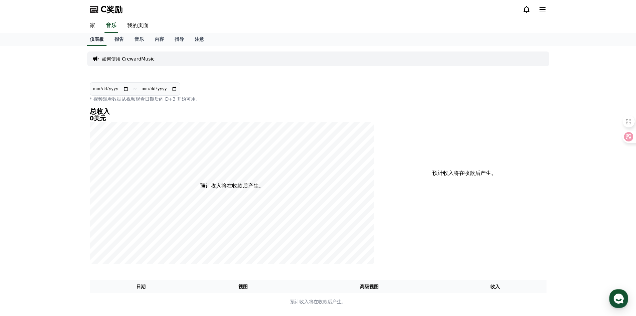
click at [91, 34] on link "仪表板" at bounding box center [96, 39] width 19 height 13
click at [92, 30] on link "家" at bounding box center [93, 26] width 16 height 14
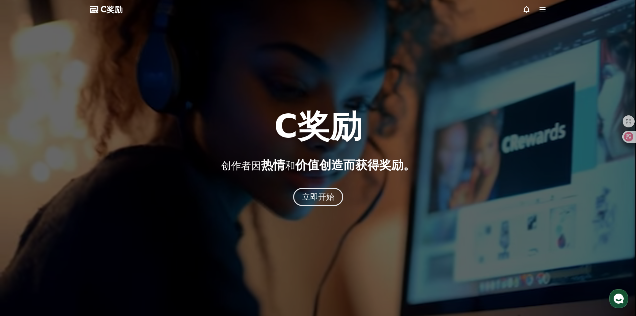
click at [542, 9] on icon at bounding box center [543, 9] width 8 height 8
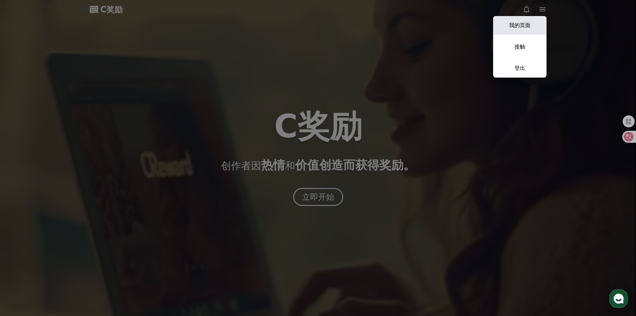
click at [525, 28] on font "我的页面" at bounding box center [519, 25] width 21 height 6
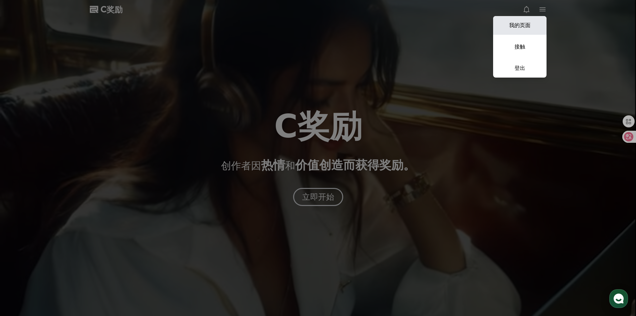
select select "**********"
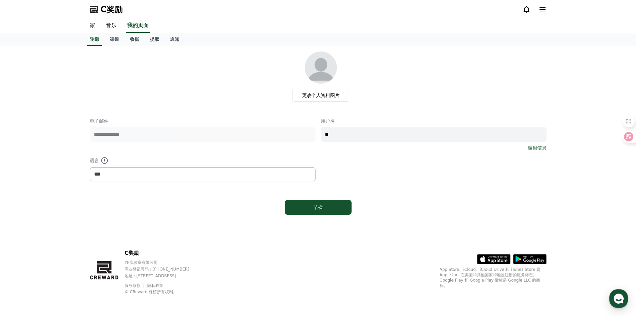
click at [123, 6] on div "C奖励" at bounding box center [319, 9] width 468 height 19
drag, startPoint x: 74, startPoint y: 12, endPoint x: 84, endPoint y: 9, distance: 10.9
click at [74, 12] on div "C奖励" at bounding box center [318, 9] width 636 height 19
click at [87, 8] on div "C奖励" at bounding box center [319, 9] width 468 height 19
click at [91, 8] on polygon at bounding box center [93, 10] width 7 height 5
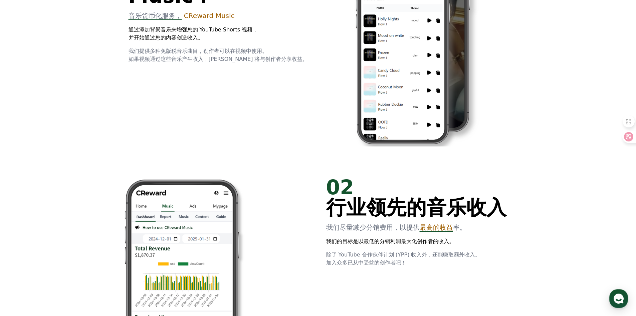
scroll to position [668, 0]
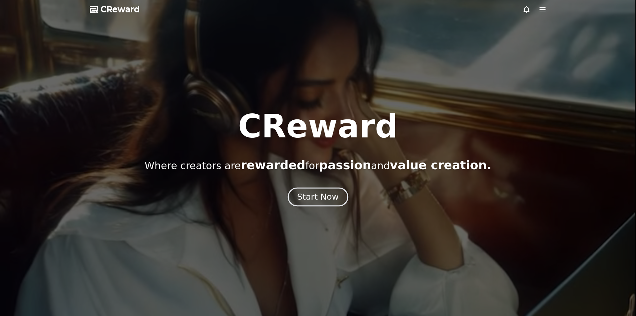
click at [324, 198] on div "Start Now" at bounding box center [317, 196] width 41 height 11
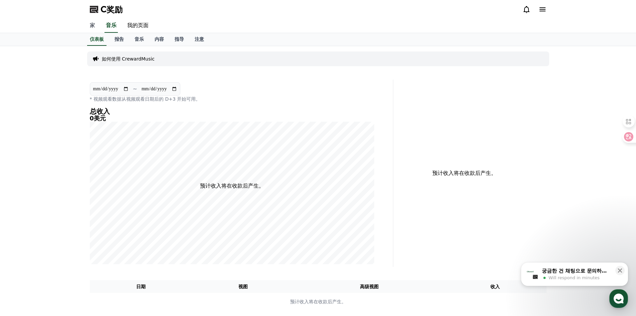
click at [90, 29] on link "家" at bounding box center [93, 26] width 16 height 14
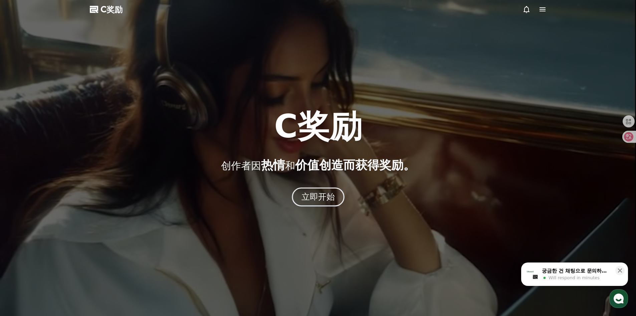
click at [333, 197] on font "立即开始" at bounding box center [318, 197] width 34 height 10
